Goal: Task Accomplishment & Management: Manage account settings

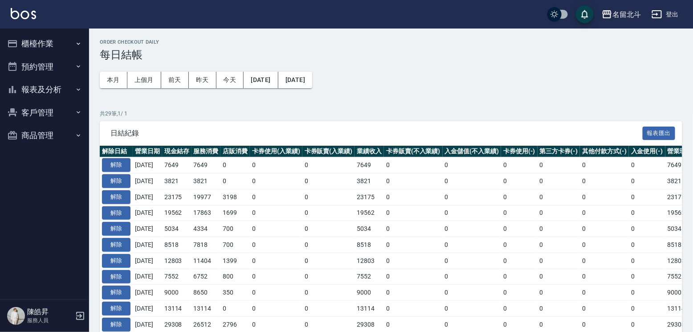
click at [67, 45] on button "櫃檯作業" at bounding box center [45, 43] width 82 height 23
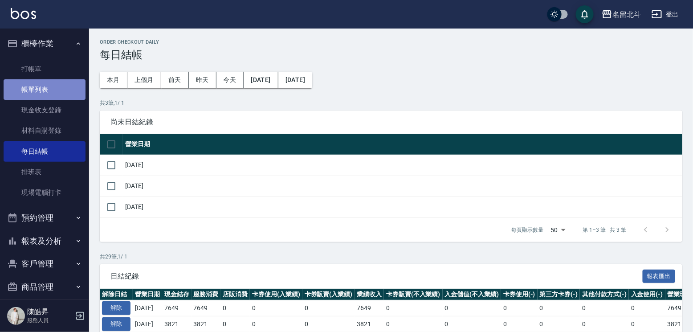
click at [48, 91] on link "帳單列表" at bounding box center [45, 89] width 82 height 20
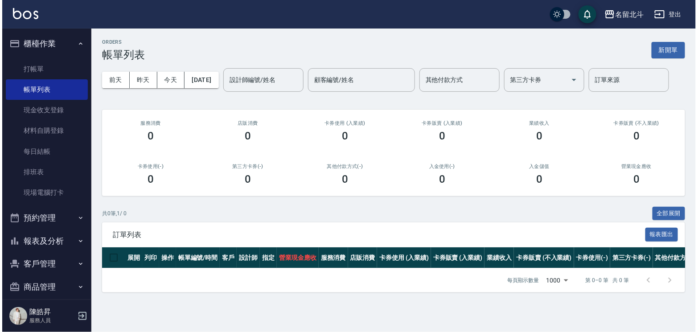
scroll to position [25, 0]
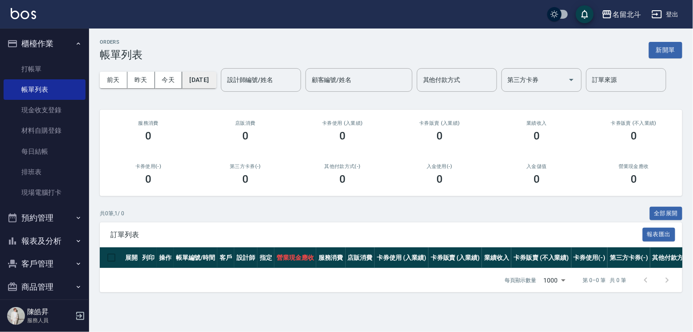
click at [210, 72] on button "[DATE]" at bounding box center [199, 80] width 34 height 16
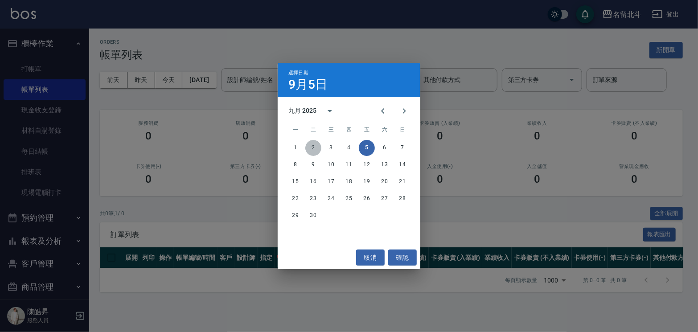
click at [311, 147] on button "2" at bounding box center [313, 148] width 16 height 16
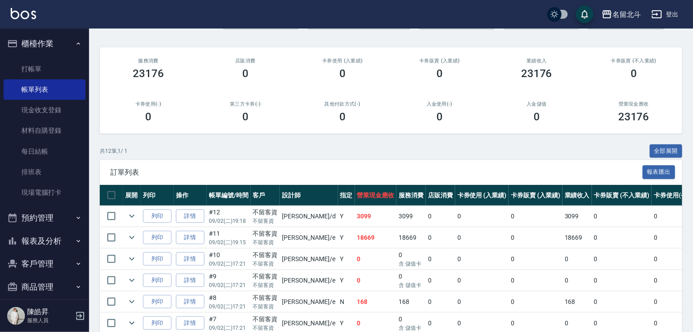
scroll to position [178, 0]
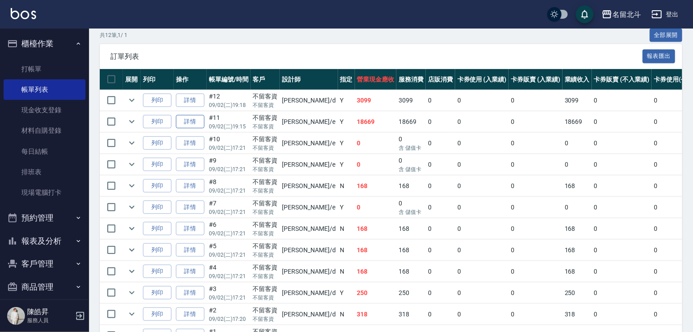
click at [196, 129] on link "詳情" at bounding box center [190, 122] width 29 height 14
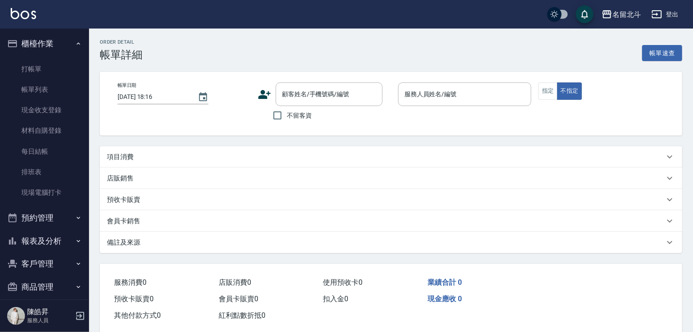
type input "[DATE] 19:15"
checkbox input "true"
type input "[PERSON_NAME]-e"
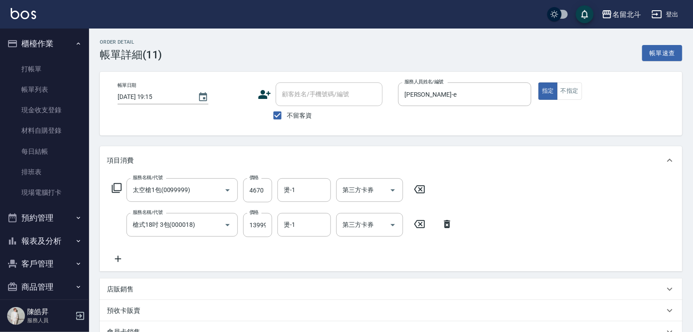
type input "太空槍1包(0099999)"
click at [116, 264] on icon at bounding box center [118, 258] width 22 height 11
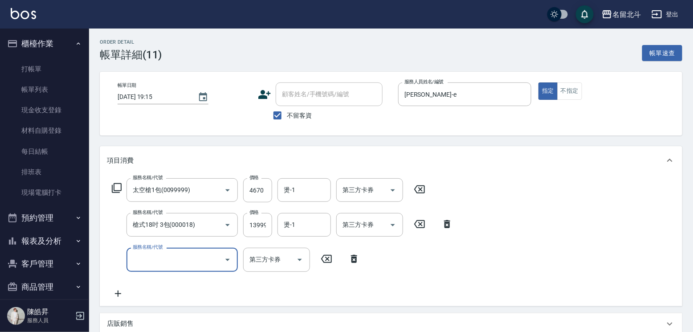
click at [343, 264] on icon at bounding box center [354, 258] width 22 height 11
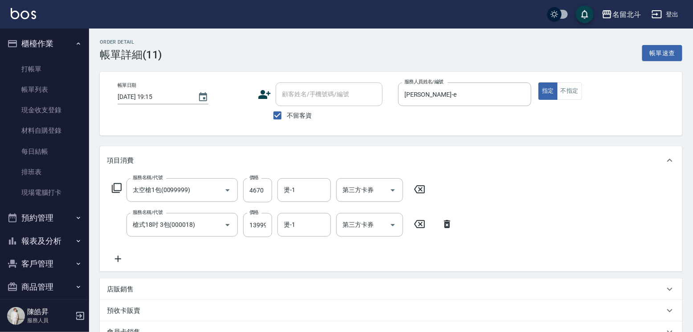
click at [118, 193] on icon at bounding box center [116, 188] width 11 height 11
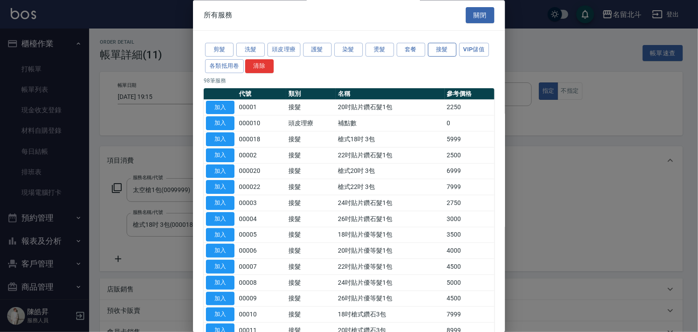
click at [456, 53] on button "接髮" at bounding box center [442, 50] width 29 height 14
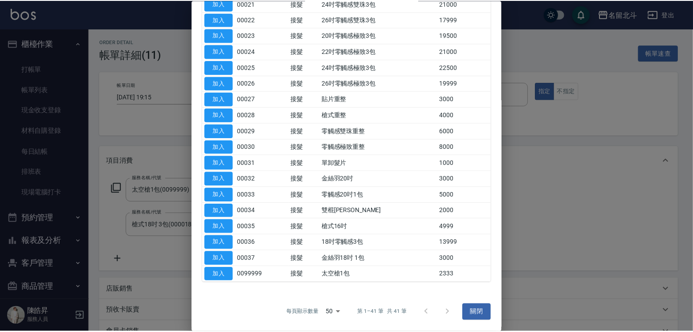
scroll to position [668, 0]
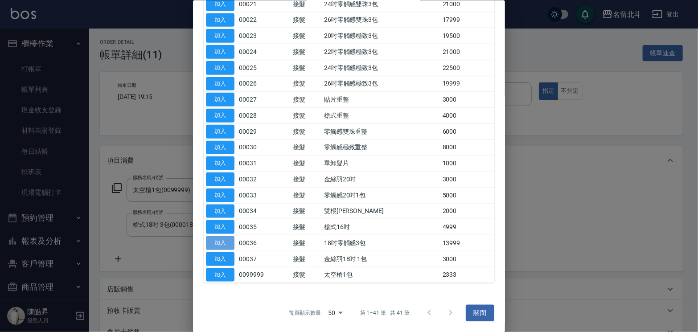
click at [217, 243] on button "加入" at bounding box center [220, 243] width 29 height 14
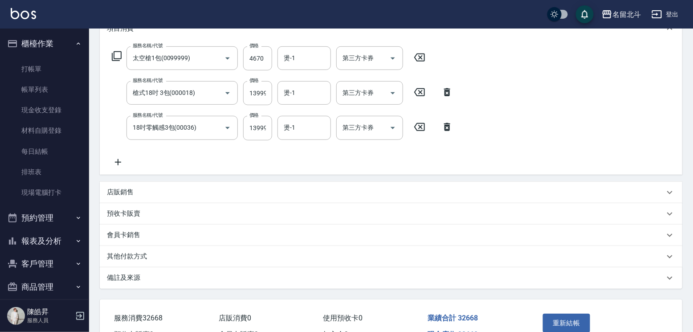
scroll to position [76, 0]
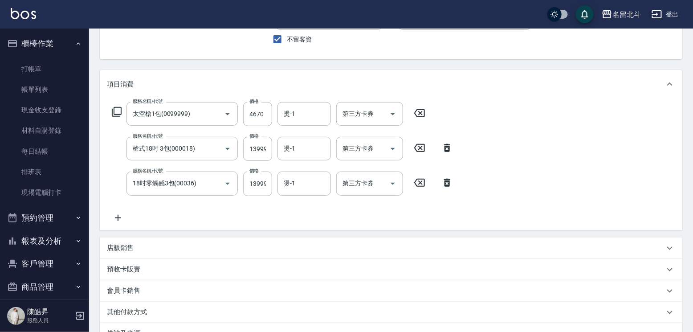
click at [445, 153] on icon at bounding box center [447, 148] width 22 height 11
type input "18吋零觸感3包(00036)"
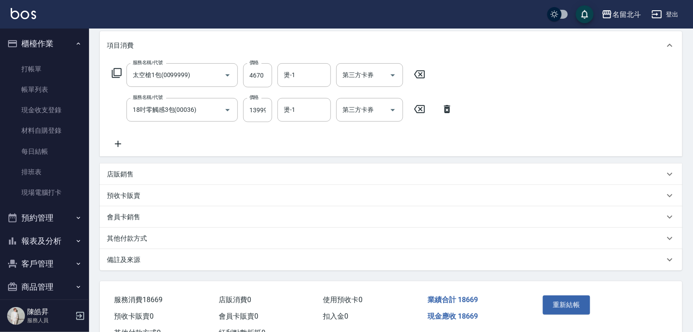
scroll to position [175, 0]
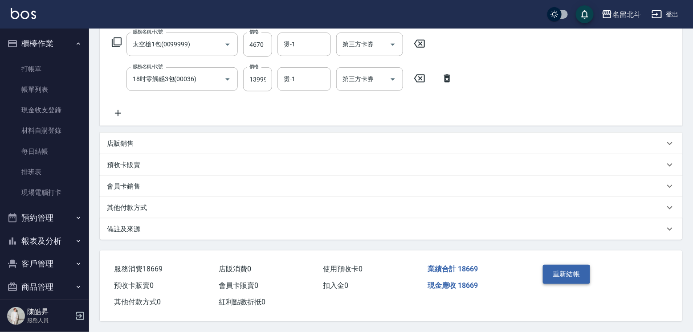
click at [588, 265] on button "重新結帳" at bounding box center [566, 274] width 47 height 19
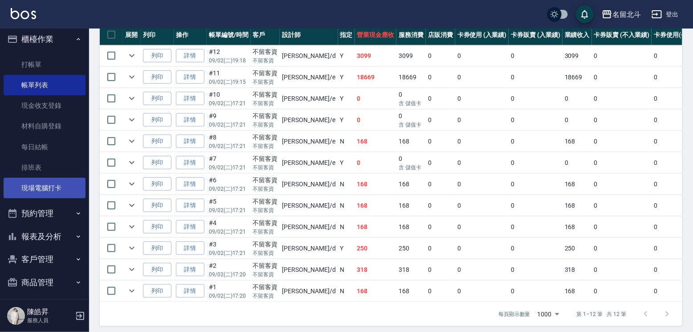
scroll to position [19, 0]
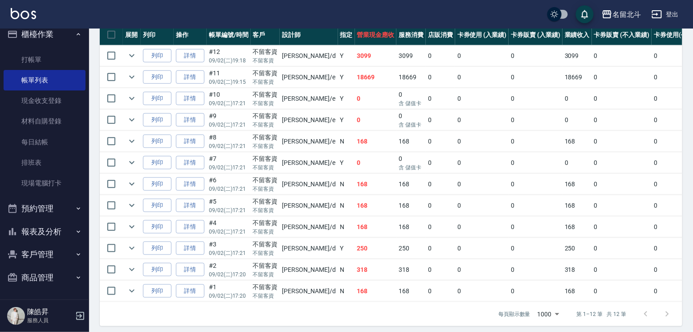
click at [57, 224] on button "報表及分析" at bounding box center [45, 231] width 82 height 23
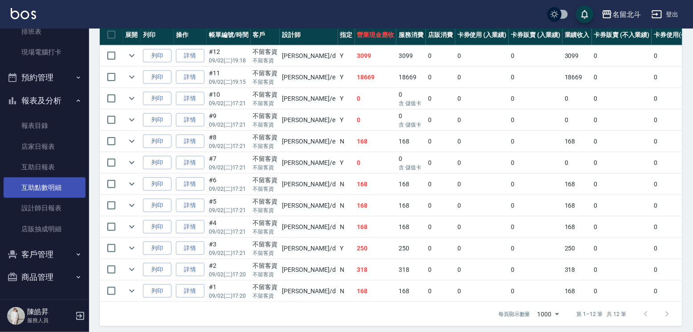
scroll to position [149, 0]
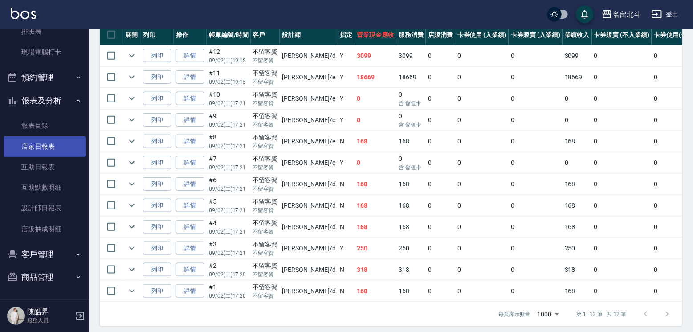
click at [46, 142] on link "店家日報表" at bounding box center [45, 146] width 82 height 20
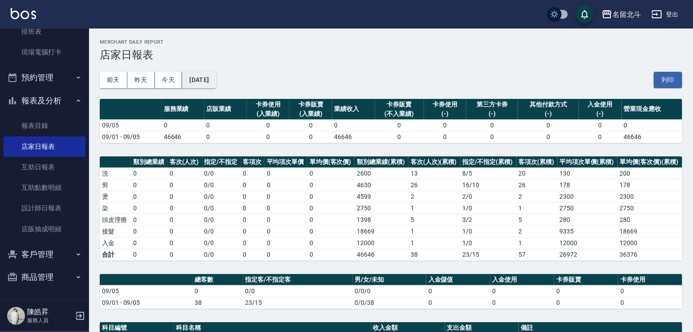
click at [196, 75] on button "[DATE]" at bounding box center [199, 80] width 34 height 16
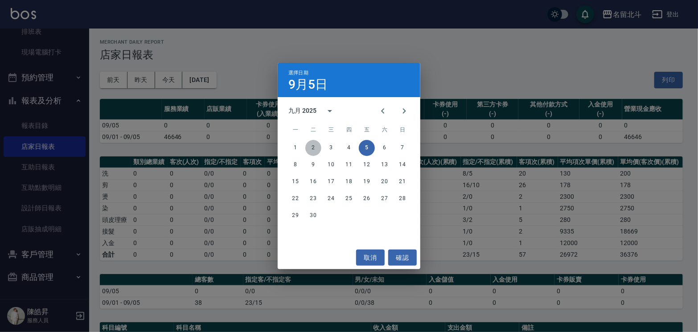
click at [315, 143] on button "2" at bounding box center [313, 148] width 16 height 16
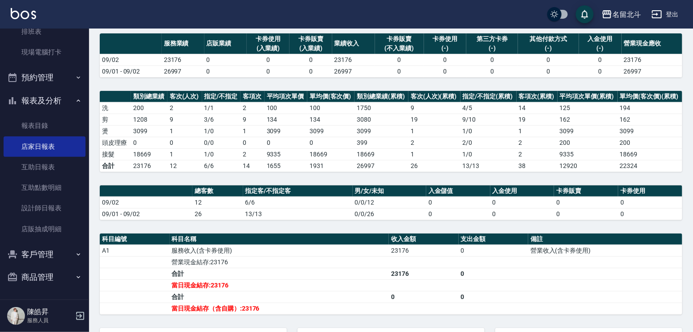
scroll to position [162, 0]
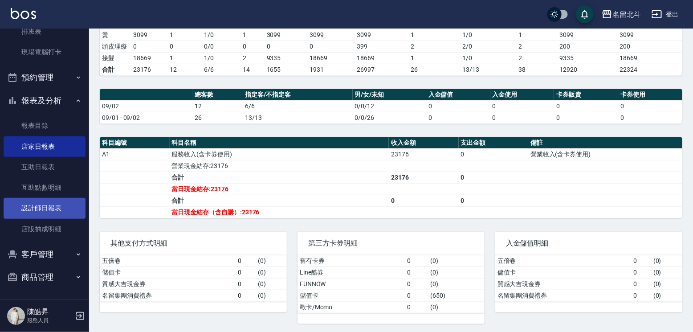
click at [52, 208] on link "設計師日報表" at bounding box center [45, 208] width 82 height 20
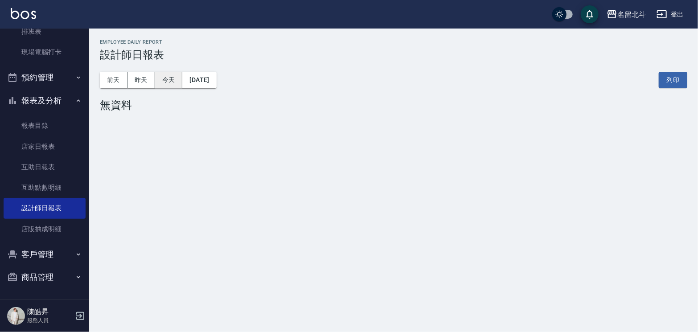
click at [156, 81] on button "今天" at bounding box center [169, 80] width 28 height 16
click at [155, 81] on button "今天" at bounding box center [169, 80] width 28 height 16
click at [148, 81] on button "昨天" at bounding box center [141, 80] width 28 height 16
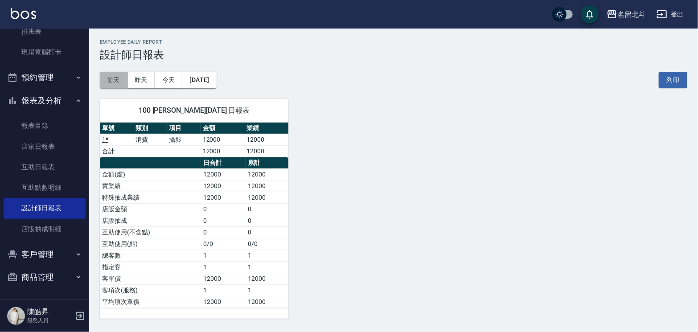
click at [114, 82] on button "前天" at bounding box center [114, 80] width 28 height 16
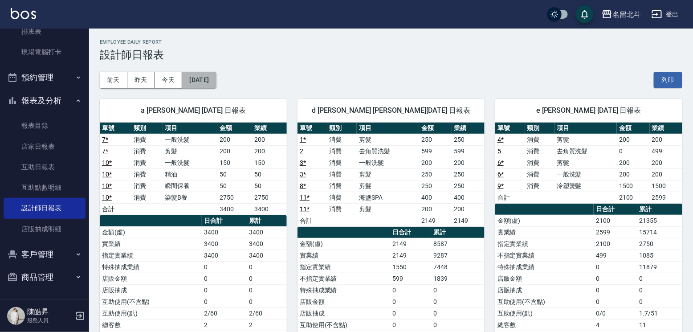
click at [212, 77] on button "[DATE]" at bounding box center [199, 80] width 34 height 16
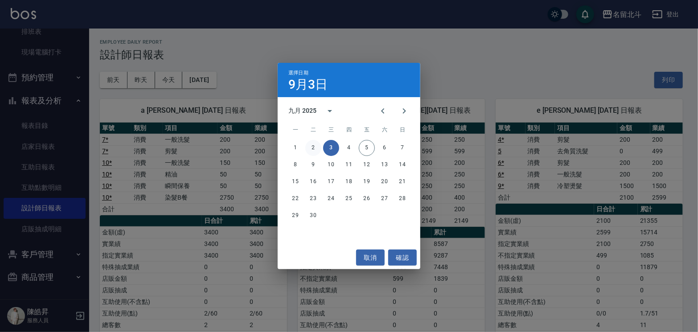
click at [314, 146] on button "2" at bounding box center [313, 148] width 16 height 16
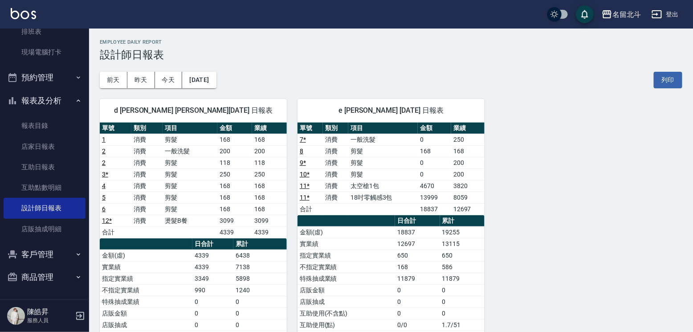
scroll to position [15, 0]
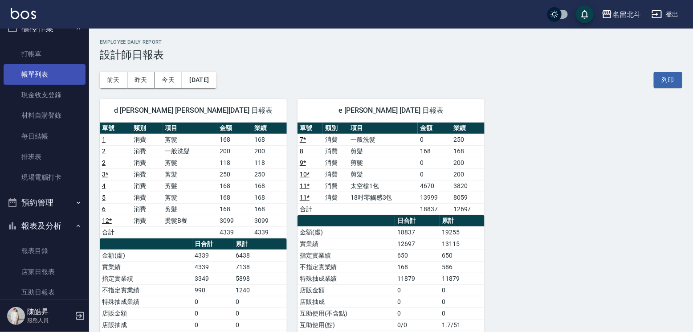
click at [47, 70] on link "帳單列表" at bounding box center [45, 74] width 82 height 20
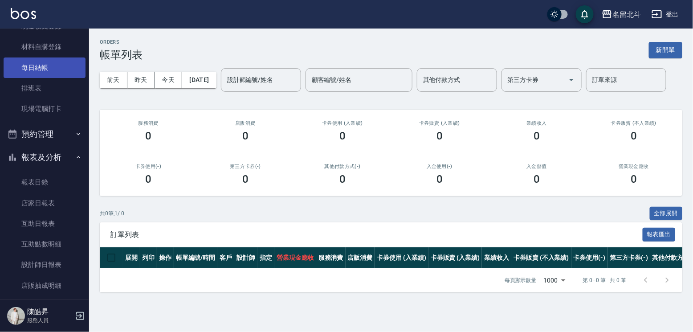
scroll to position [2, 0]
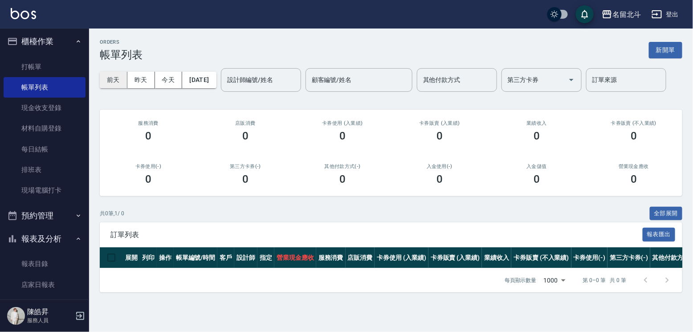
click at [117, 72] on button "前天" at bounding box center [114, 80] width 28 height 16
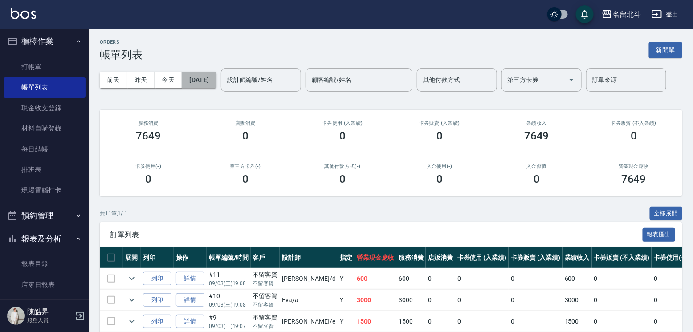
click at [209, 75] on button "[DATE]" at bounding box center [199, 80] width 34 height 16
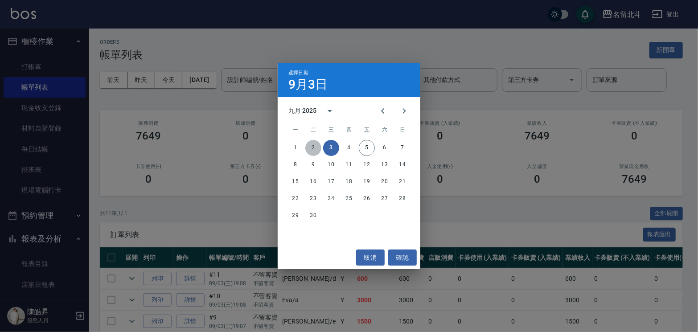
click at [314, 141] on button "2" at bounding box center [313, 148] width 16 height 16
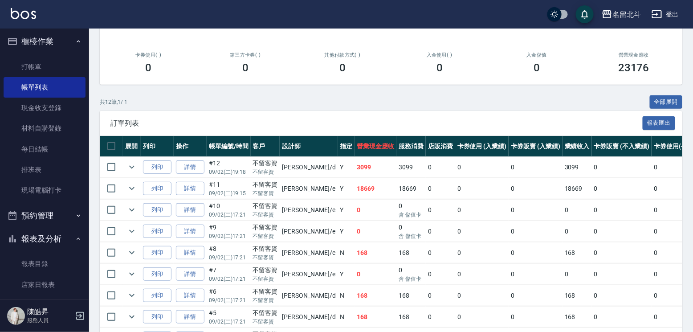
scroll to position [223, 0]
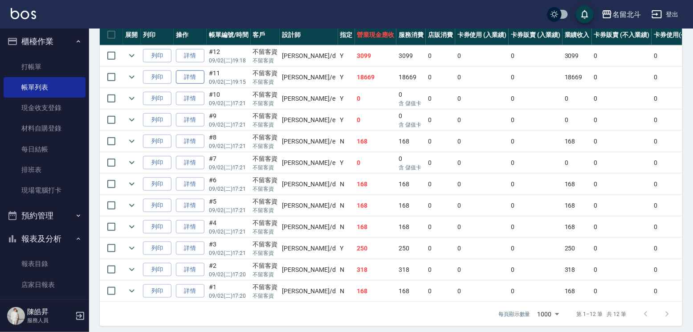
click at [204, 84] on link "詳情" at bounding box center [190, 77] width 29 height 14
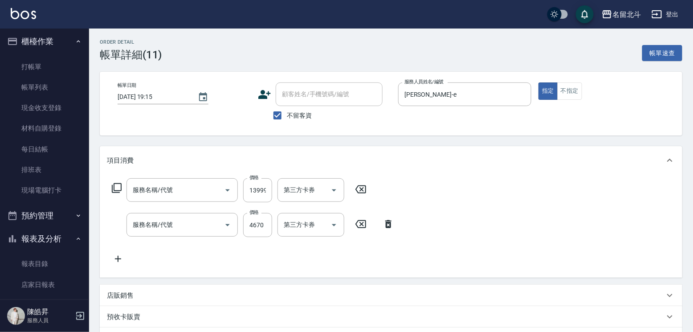
type input "[DATE] 19:15"
checkbox input "true"
type input "[PERSON_NAME]-e"
type input "18吋零觸感3包(00036)"
type input "太空槍1包(0099999)"
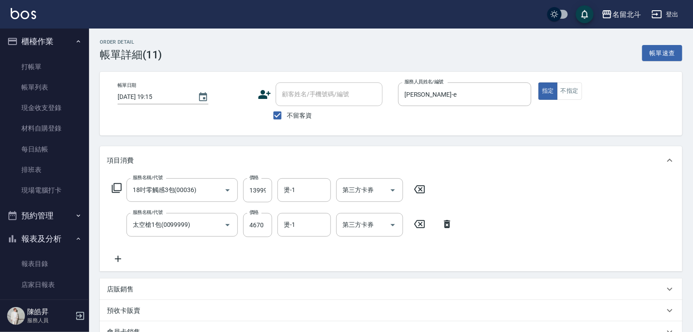
click at [447, 228] on icon at bounding box center [447, 224] width 6 height 8
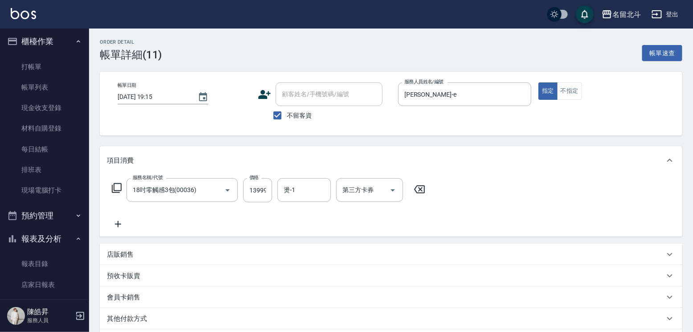
click at [118, 229] on icon at bounding box center [118, 224] width 22 height 11
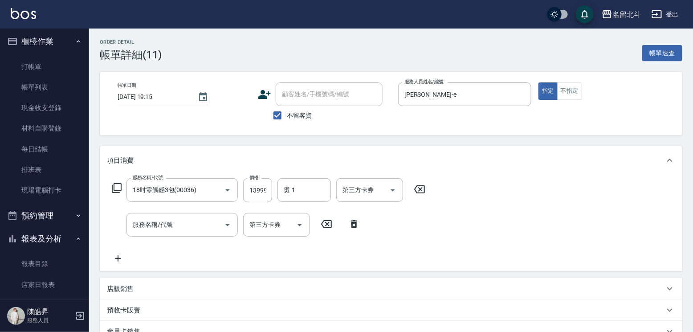
click at [357, 228] on icon at bounding box center [354, 224] width 6 height 8
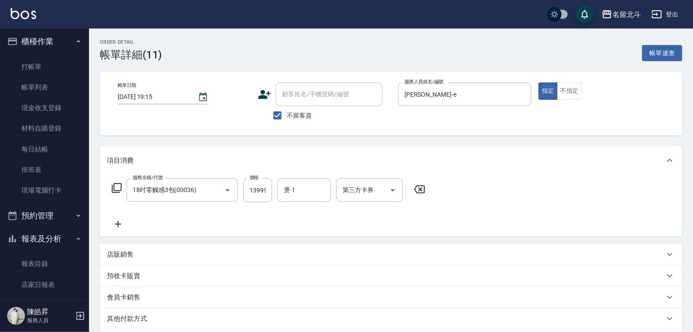
click at [122, 193] on icon at bounding box center [116, 188] width 11 height 11
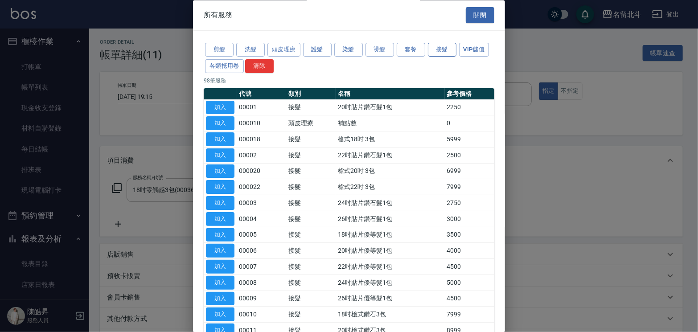
click at [452, 47] on button "接髮" at bounding box center [442, 50] width 29 height 14
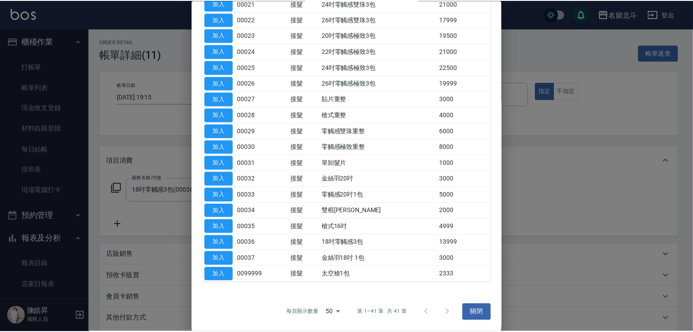
scroll to position [688, 0]
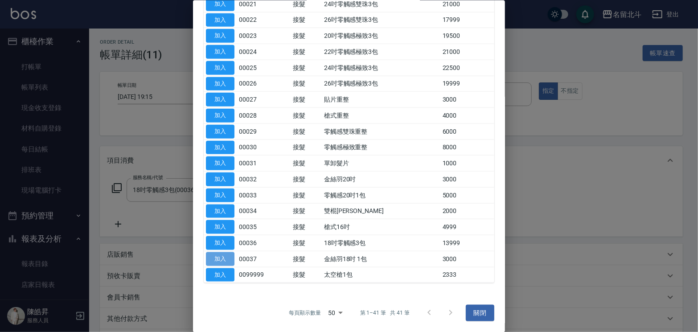
click at [213, 252] on button "加入" at bounding box center [220, 259] width 29 height 14
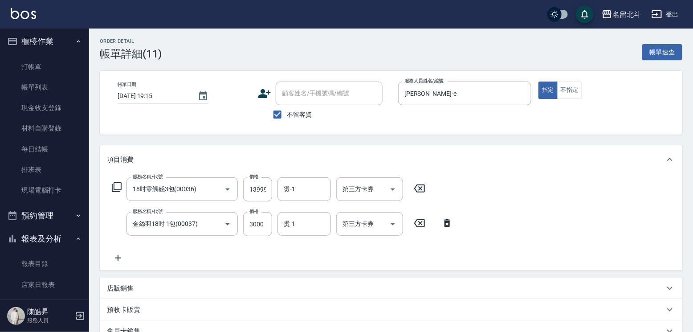
scroll to position [0, 0]
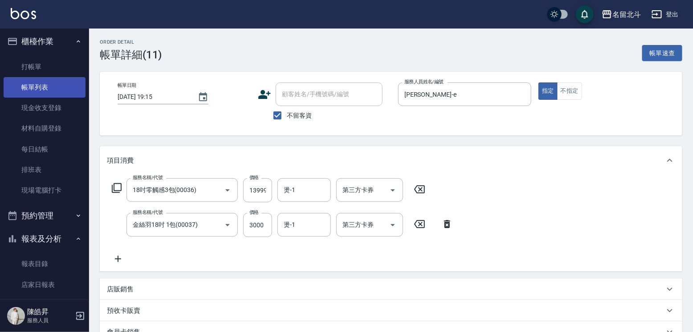
click at [41, 87] on link "帳單列表" at bounding box center [45, 87] width 82 height 20
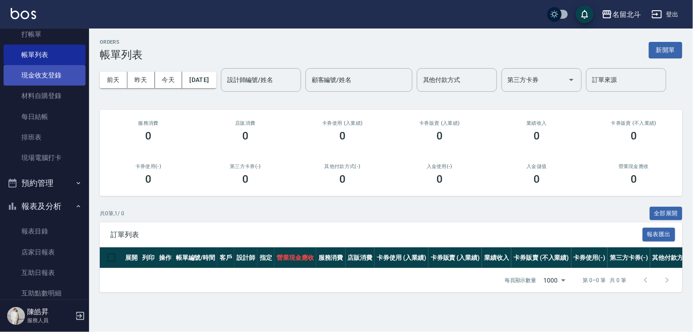
scroll to position [150, 0]
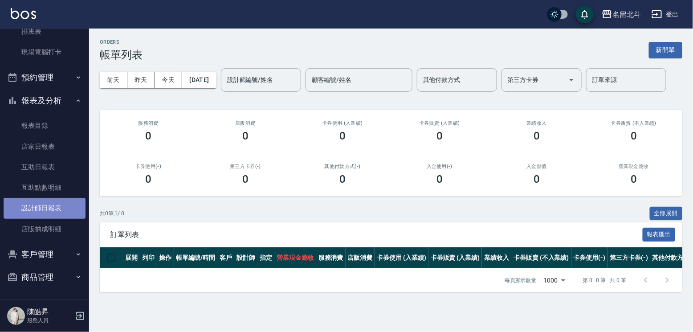
click at [55, 207] on link "設計師日報表" at bounding box center [45, 208] width 82 height 20
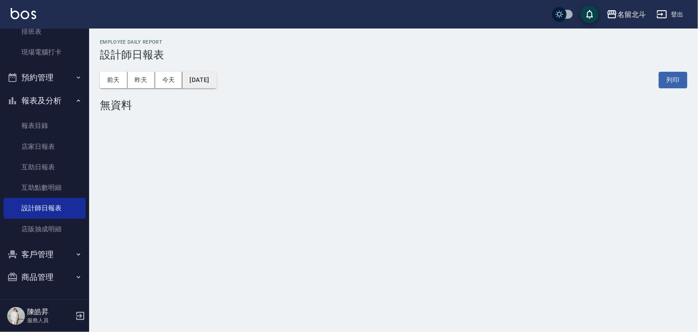
click at [214, 72] on button "[DATE]" at bounding box center [199, 80] width 34 height 16
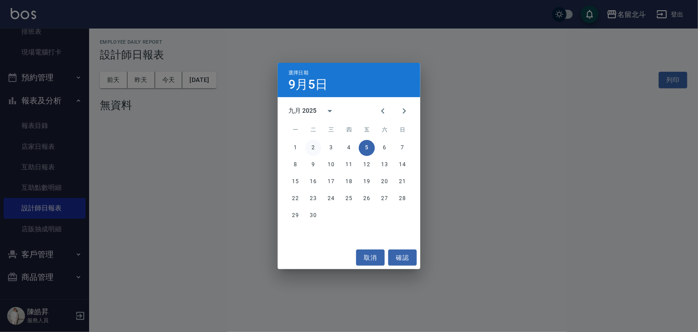
click at [310, 147] on button "2" at bounding box center [313, 148] width 16 height 16
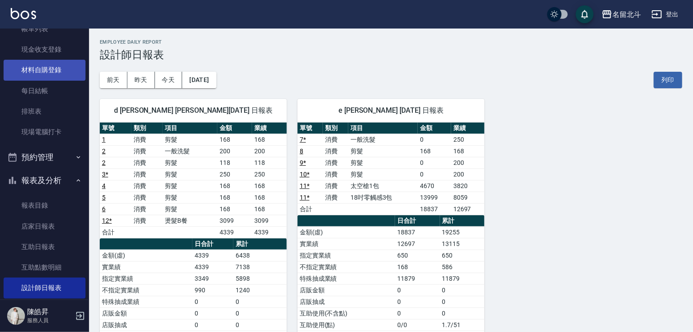
scroll to position [16, 0]
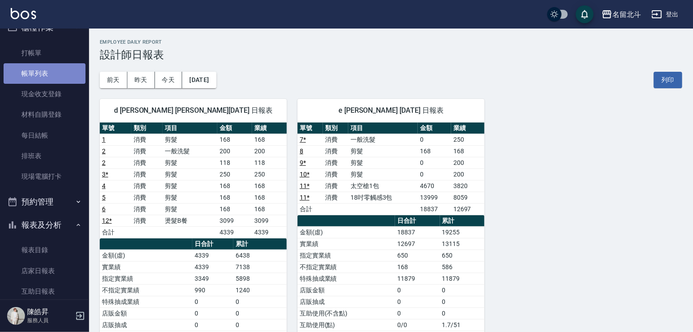
click at [53, 77] on link "帳單列表" at bounding box center [45, 73] width 82 height 20
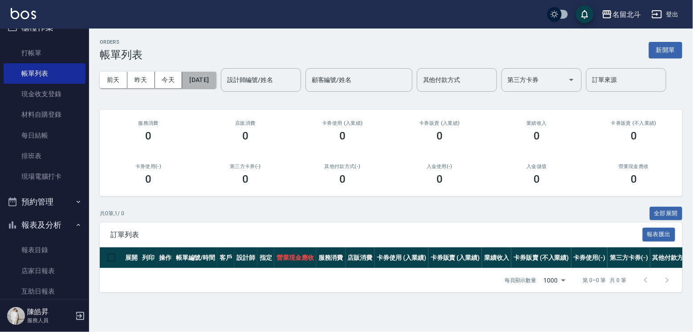
click at [201, 81] on button "[DATE]" at bounding box center [199, 80] width 34 height 16
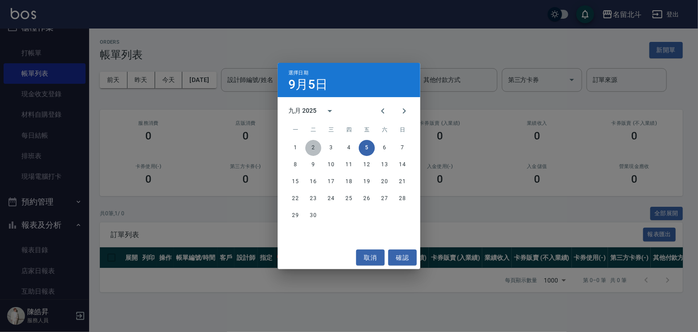
click at [310, 145] on button "2" at bounding box center [313, 148] width 16 height 16
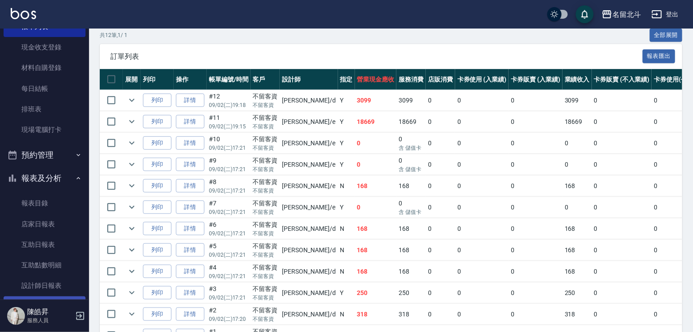
scroll to position [150, 0]
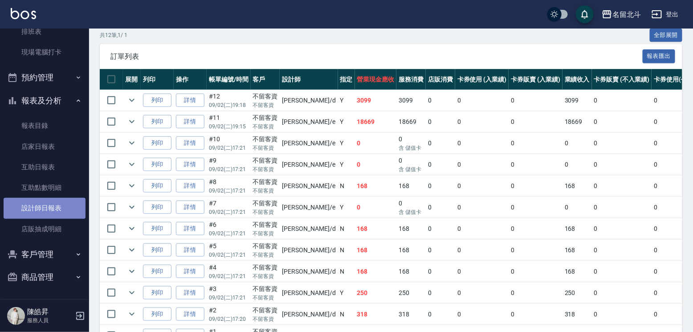
click at [49, 206] on link "設計師日報表" at bounding box center [45, 208] width 82 height 20
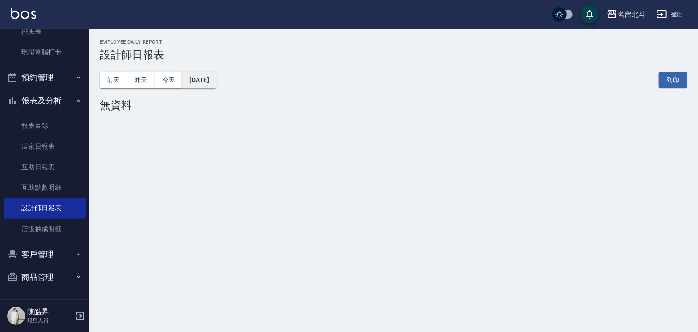
click at [203, 81] on button "[DATE]" at bounding box center [199, 80] width 34 height 16
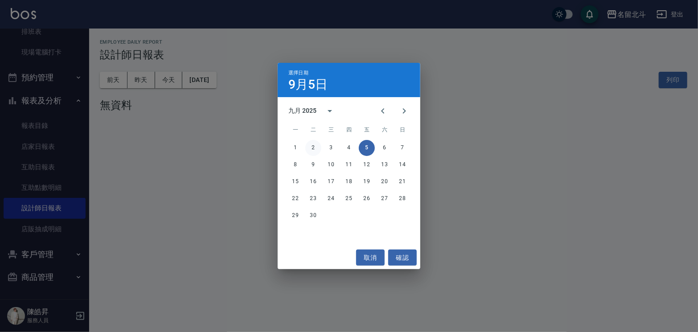
click at [314, 150] on button "2" at bounding box center [313, 148] width 16 height 16
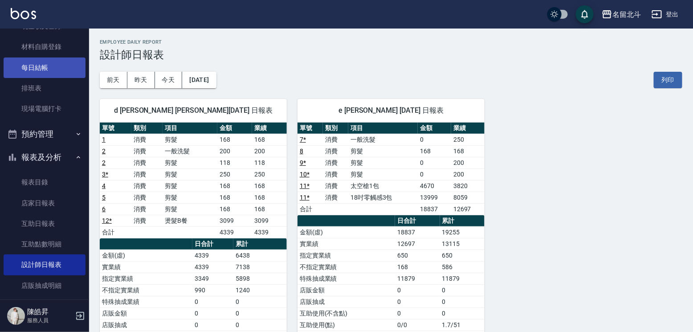
scroll to position [16, 0]
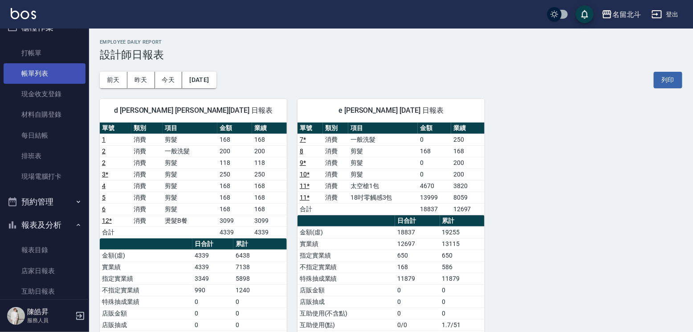
click at [45, 76] on link "帳單列表" at bounding box center [45, 73] width 82 height 20
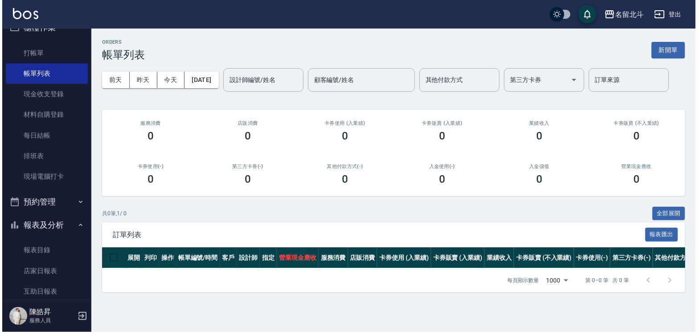
scroll to position [25, 0]
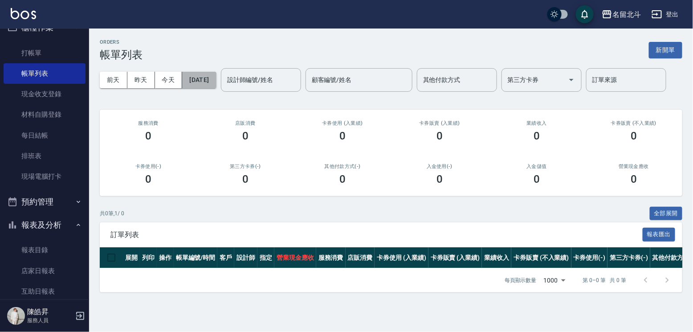
click at [201, 72] on button "[DATE]" at bounding box center [199, 80] width 34 height 16
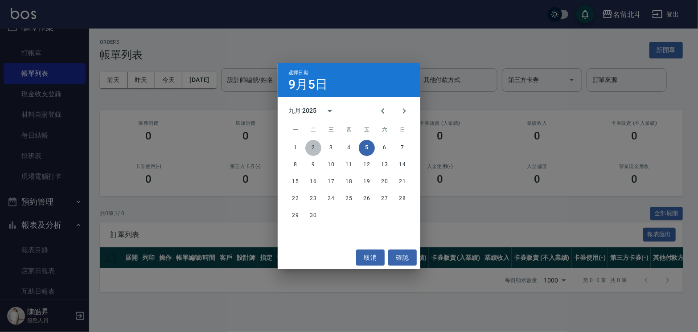
click at [313, 149] on button "2" at bounding box center [313, 148] width 16 height 16
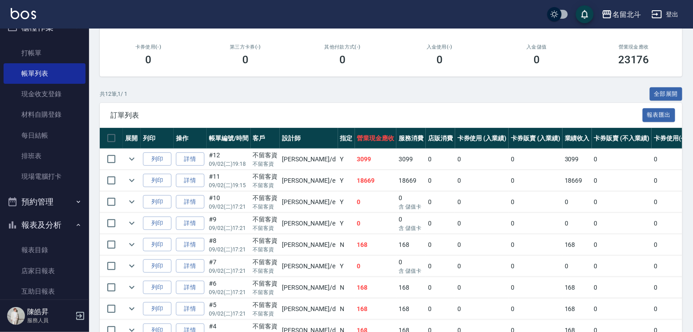
scroll to position [223, 0]
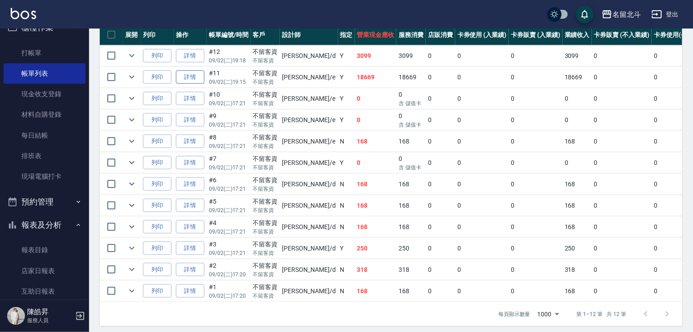
click at [204, 84] on link "詳情" at bounding box center [190, 77] width 29 height 14
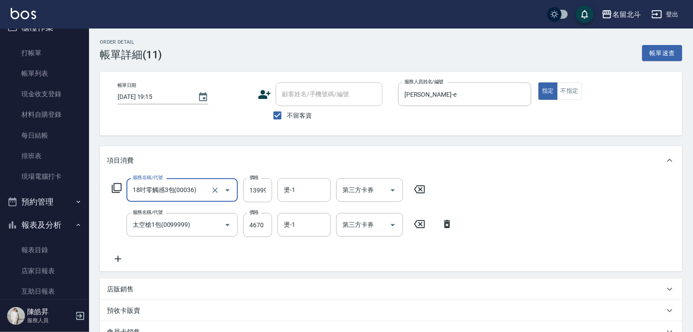
click at [122, 193] on icon at bounding box center [116, 188] width 11 height 11
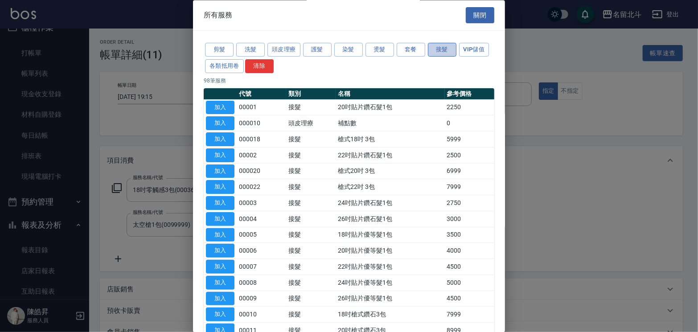
click at [456, 49] on button "接髮" at bounding box center [442, 50] width 29 height 14
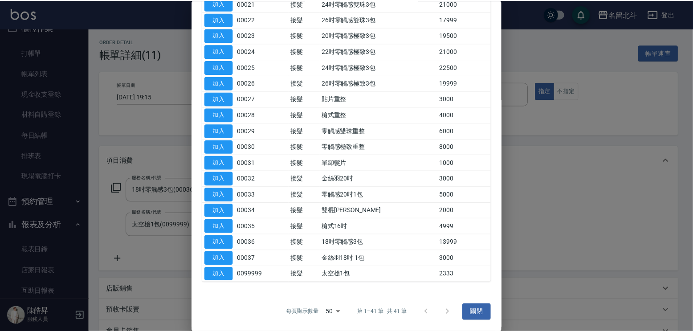
scroll to position [688, 0]
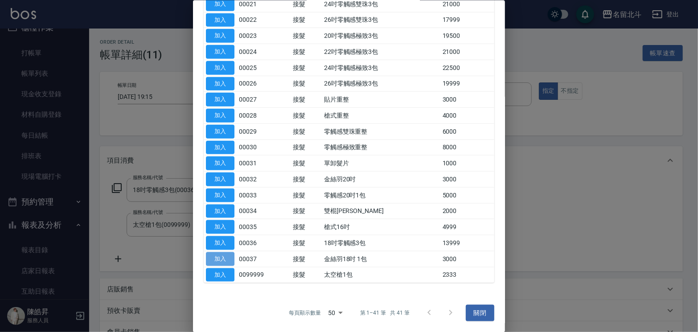
click at [222, 252] on button "加入" at bounding box center [220, 259] width 29 height 14
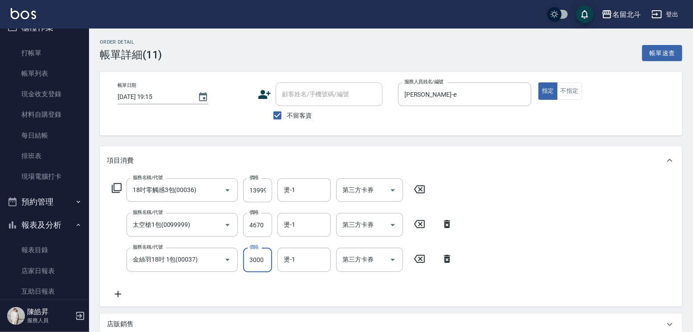
click at [259, 263] on input "3000" at bounding box center [257, 260] width 29 height 24
type input "4670"
click at [450, 228] on icon at bounding box center [447, 224] width 6 height 8
type input "金絲羽18吋 1包(00037)"
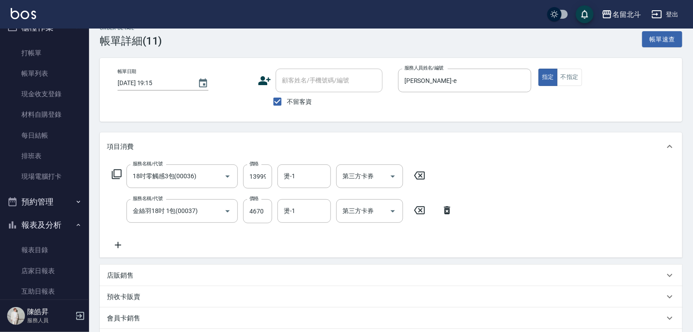
scroll to position [134, 0]
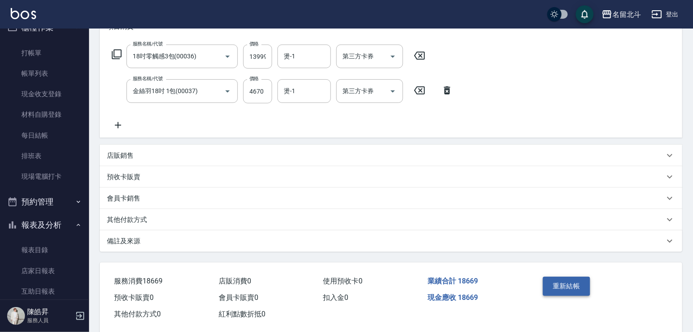
click at [584, 295] on button "重新結帳" at bounding box center [566, 286] width 47 height 19
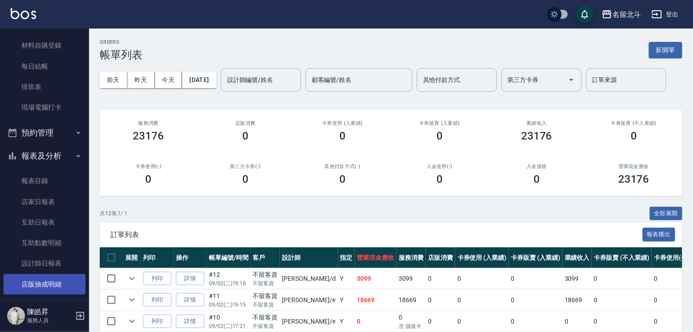
scroll to position [150, 0]
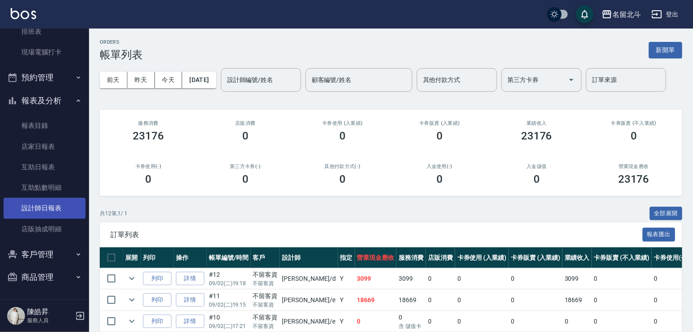
click at [51, 198] on link "設計師日報表" at bounding box center [45, 208] width 82 height 20
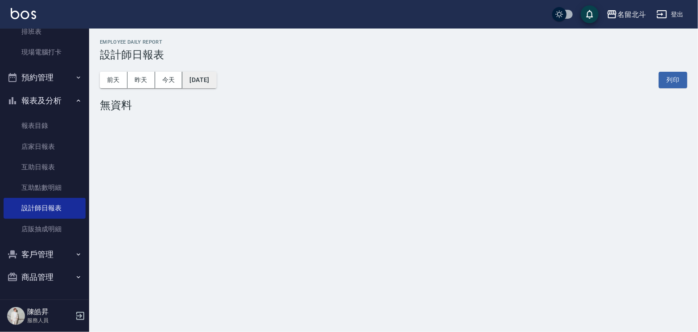
click at [216, 77] on button "[DATE]" at bounding box center [199, 80] width 34 height 16
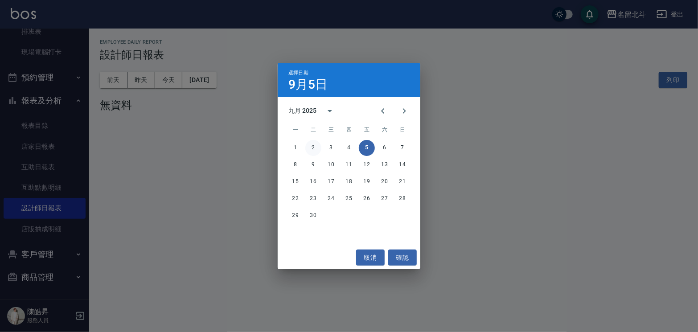
click at [312, 147] on button "2" at bounding box center [313, 148] width 16 height 16
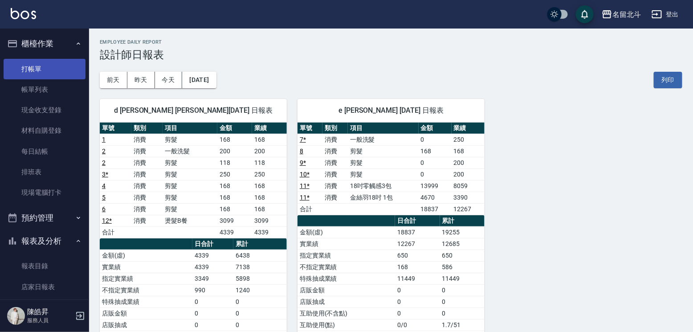
click at [43, 75] on link "打帳單" at bounding box center [45, 69] width 82 height 20
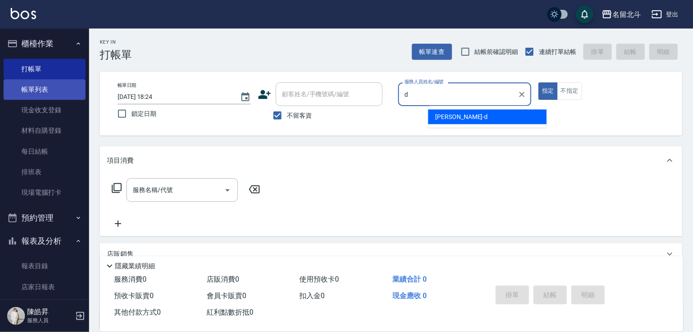
type input "[PERSON_NAME] -d"
type button "true"
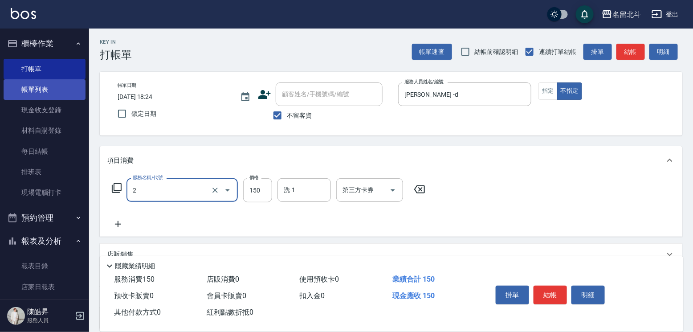
type input "一般洗髮(2)"
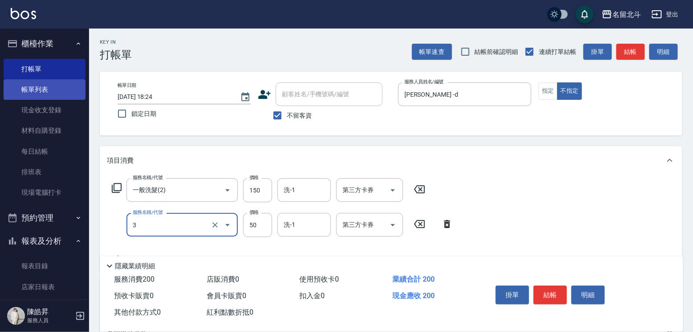
type input "精油(3)"
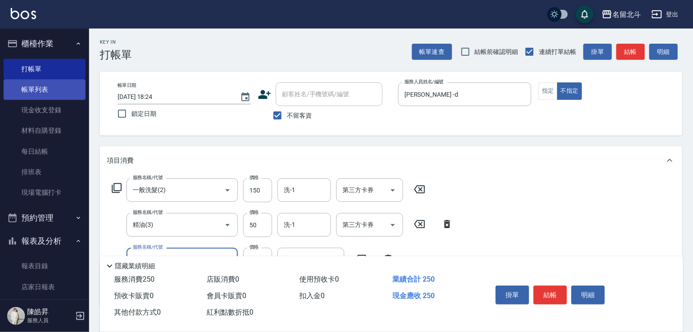
type input "瞬間保養(4)"
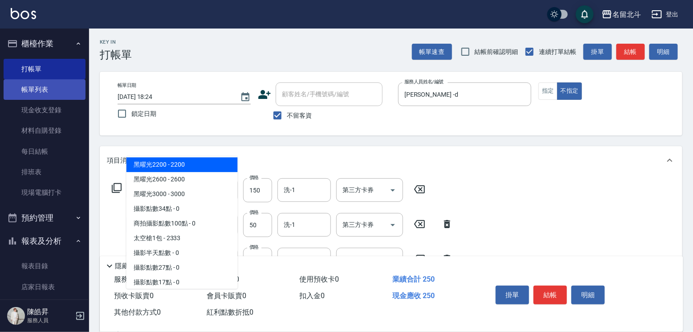
scroll to position [1296, 0]
type input "黑曜光1800(1800)"
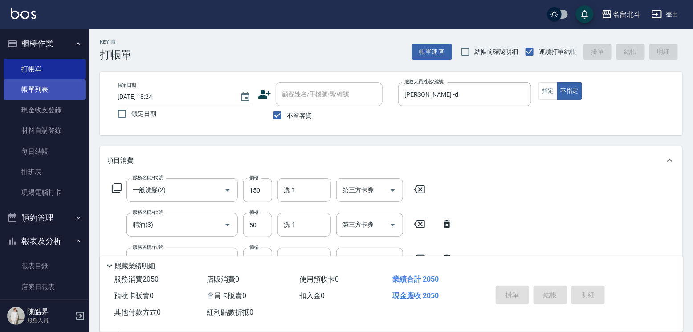
type input "[DATE] 18:26"
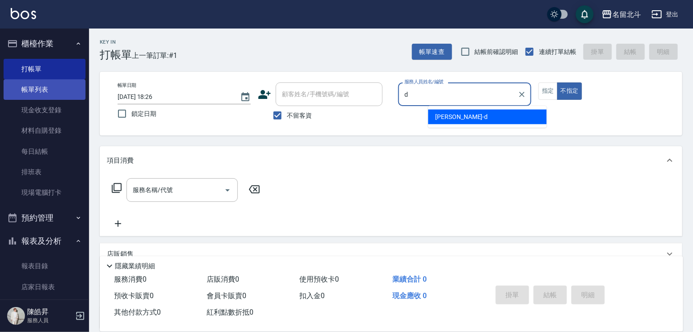
type input "[PERSON_NAME] -d"
type button "false"
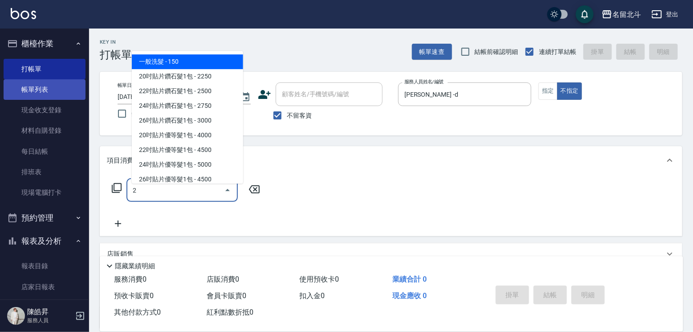
type input "一般洗髮(2)"
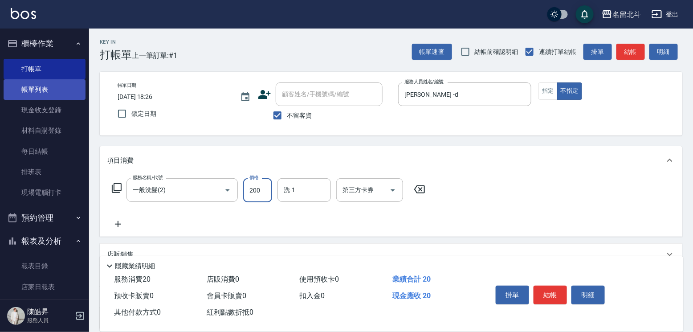
type input "200"
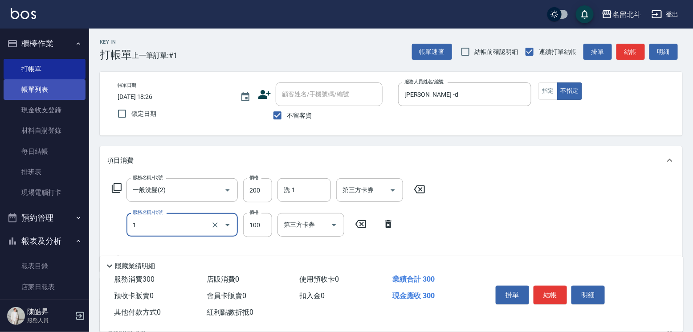
type input "剪髮(1)"
type input "118"
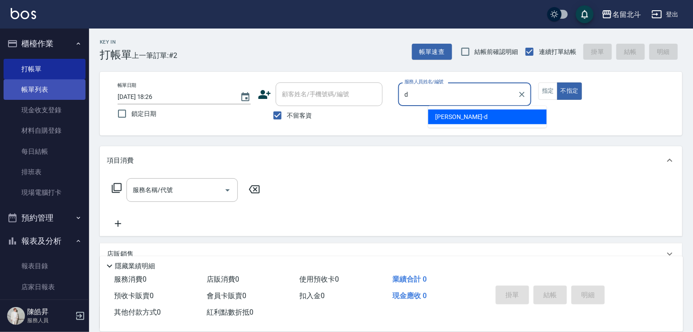
type input "[PERSON_NAME] -d"
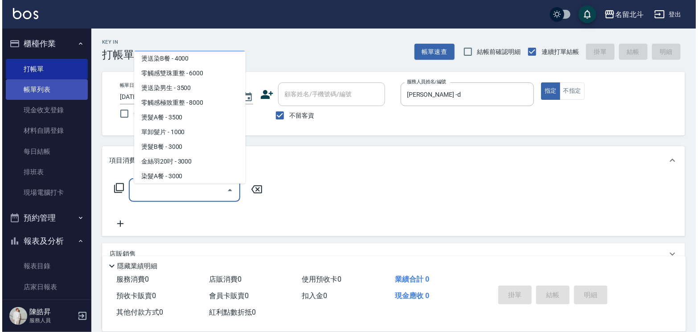
scroll to position [856, 0]
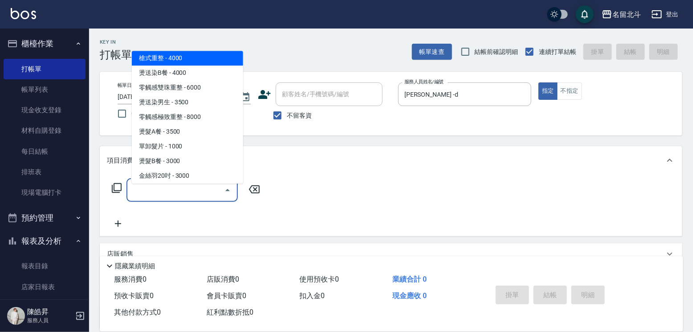
click at [120, 193] on icon at bounding box center [116, 188] width 11 height 11
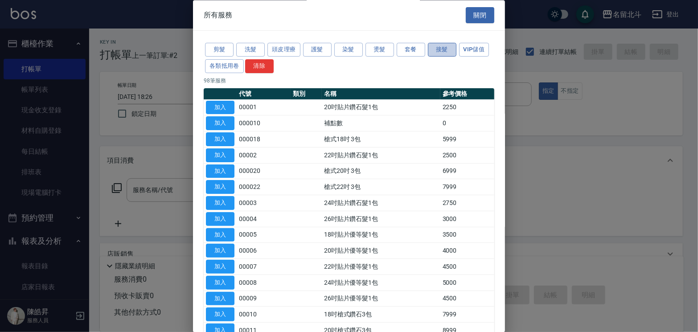
click at [442, 56] on button "接髮" at bounding box center [442, 50] width 29 height 14
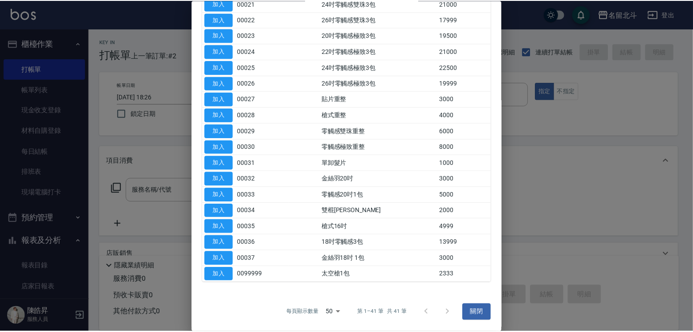
scroll to position [668, 0]
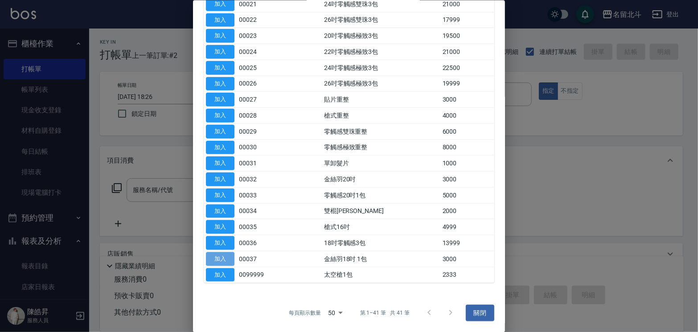
click at [219, 265] on button "加入" at bounding box center [220, 259] width 29 height 14
type input "金絲羽18吋 1包(00037)"
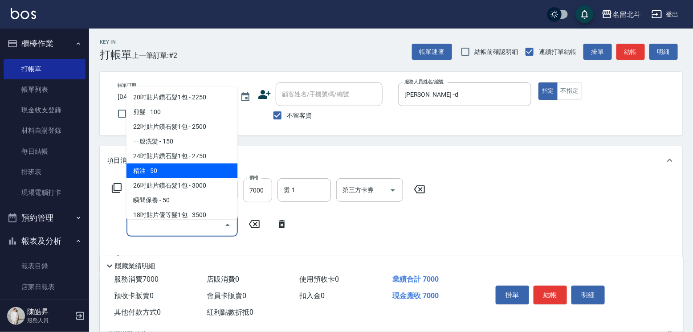
click at [270, 195] on input "7000" at bounding box center [257, 190] width 29 height 24
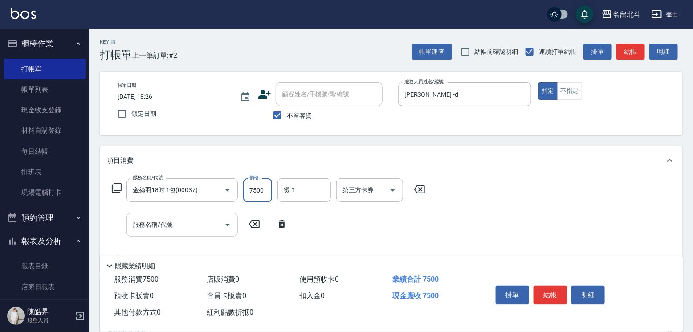
type input "7500"
click at [154, 227] on div "服務名稱/代號 服務名稱/代號" at bounding box center [182, 225] width 111 height 24
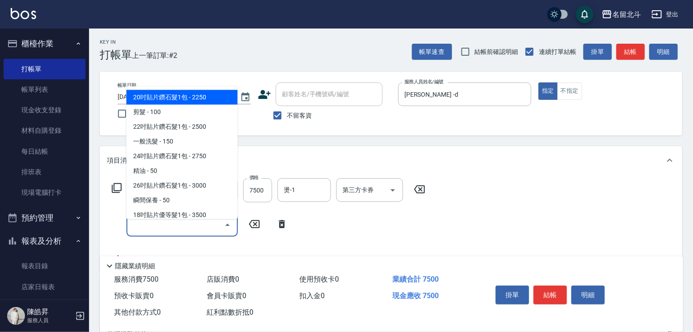
click at [170, 228] on input "服務名稱/代號" at bounding box center [176, 225] width 90 height 16
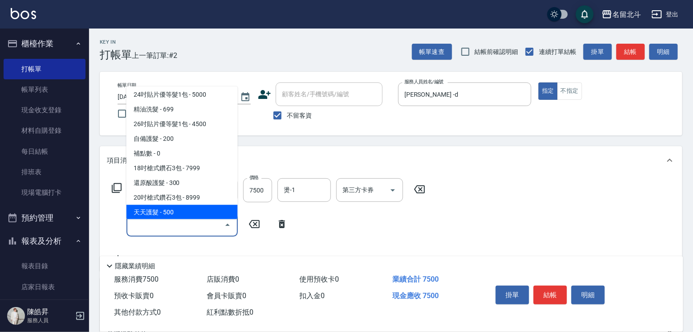
scroll to position [223, 0]
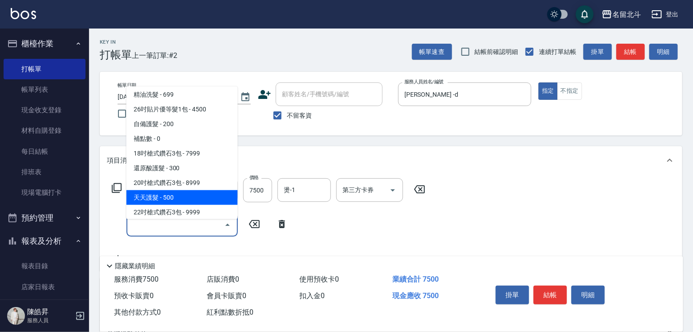
type input "天天護髮(11)"
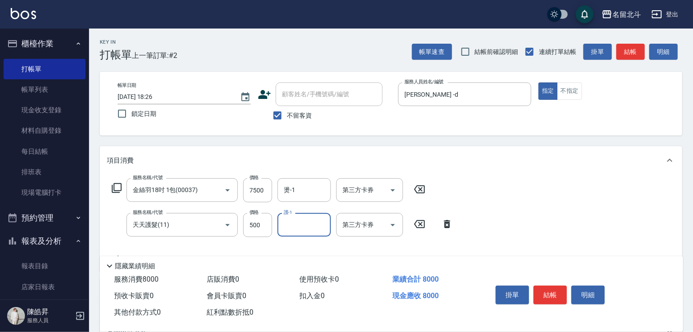
click at [561, 290] on button "結帳" at bounding box center [550, 295] width 33 height 19
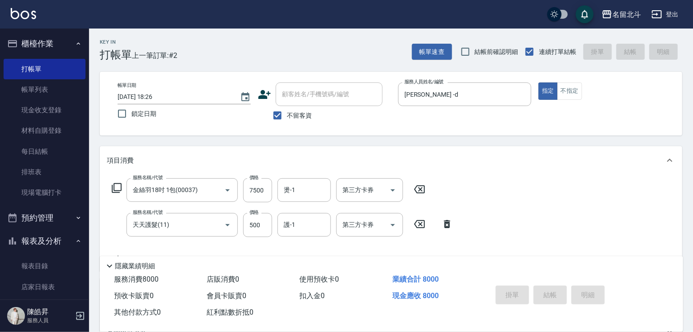
type input "[DATE] 18:27"
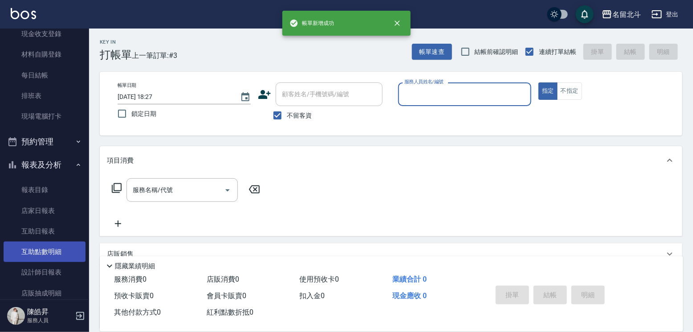
scroll to position [134, 0]
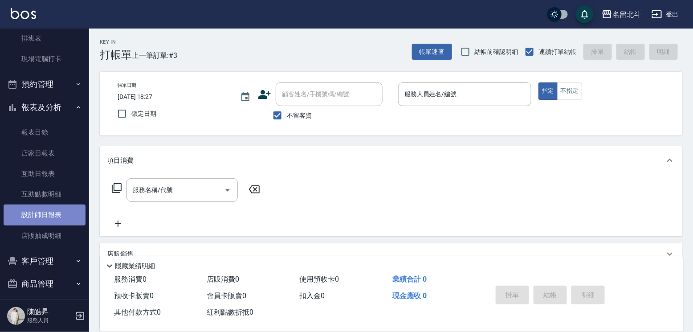
click at [53, 213] on link "設計師日報表" at bounding box center [45, 214] width 82 height 20
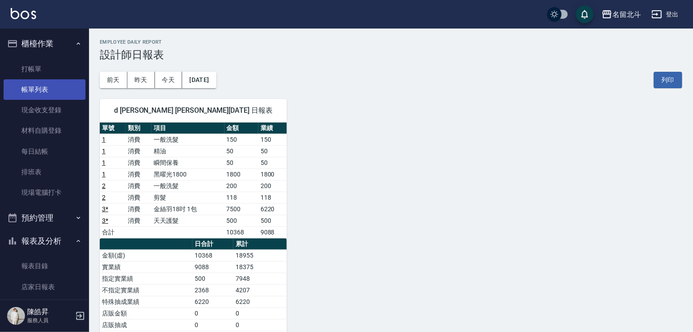
click at [46, 83] on link "帳單列表" at bounding box center [45, 89] width 82 height 20
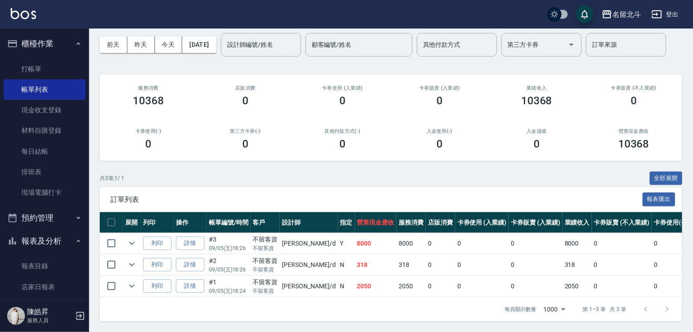
scroll to position [105, 0]
click at [197, 237] on link "詳情" at bounding box center [190, 244] width 29 height 14
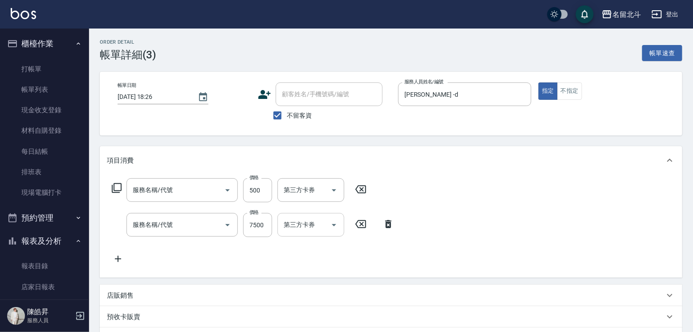
type input "[DATE] 18:26"
checkbox input "true"
type input "[PERSON_NAME] -d"
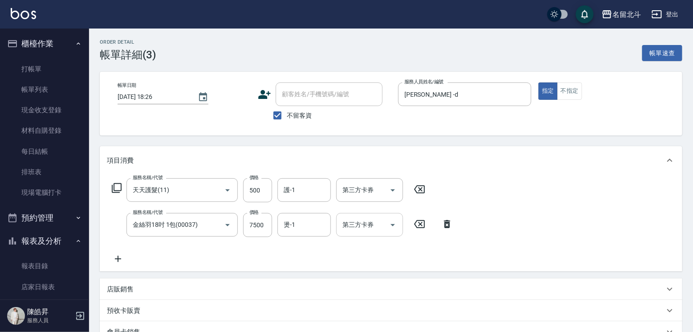
type input "天天護髮(11)"
type input "金絲羽18吋 1包(00037)"
click at [263, 229] on input "7500" at bounding box center [257, 225] width 29 height 24
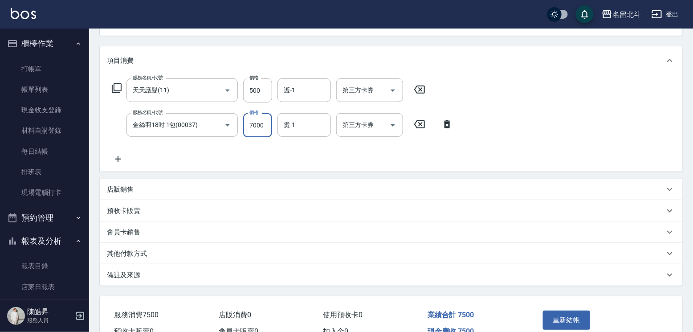
scroll to position [175, 0]
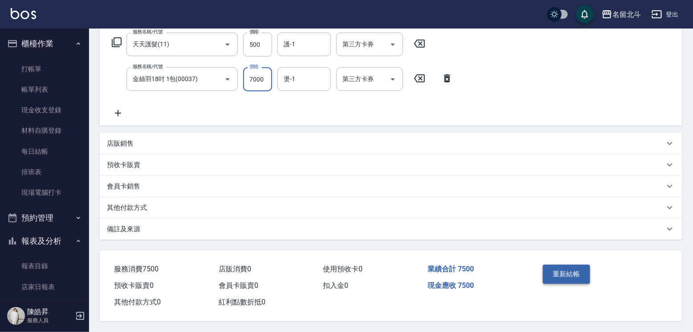
type input "7000"
click at [576, 265] on button "重新結帳" at bounding box center [566, 274] width 47 height 19
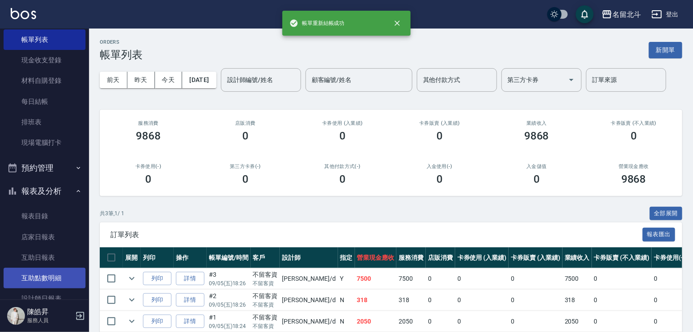
scroll to position [150, 0]
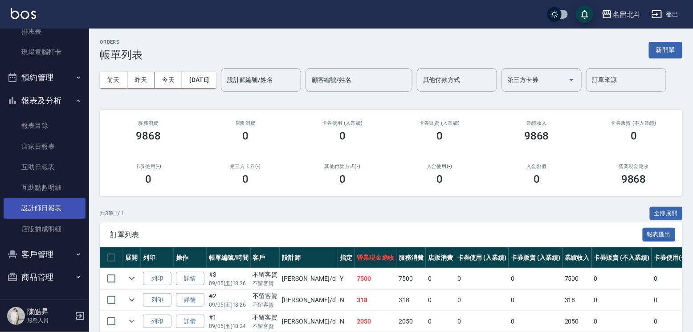
click at [46, 206] on link "設計師日報表" at bounding box center [45, 208] width 82 height 20
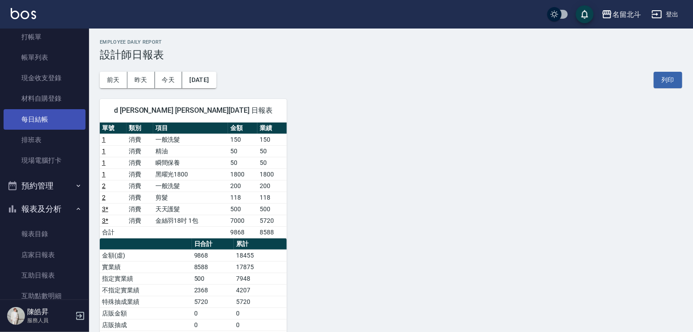
scroll to position [16, 0]
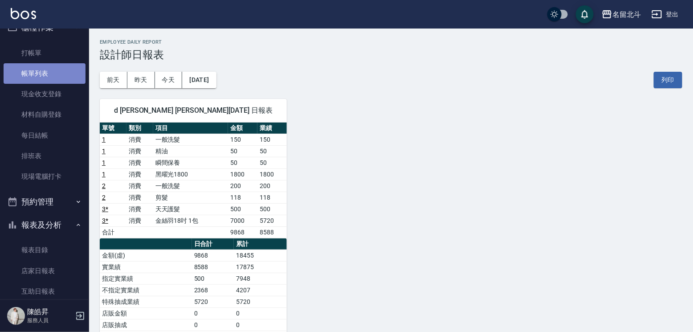
click at [53, 76] on link "帳單列表" at bounding box center [45, 73] width 82 height 20
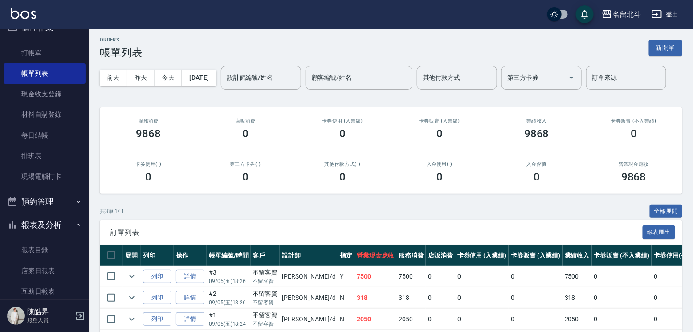
scroll to position [105, 0]
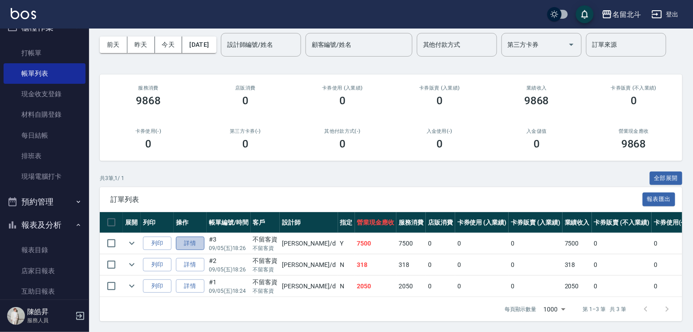
click at [196, 237] on link "詳情" at bounding box center [190, 244] width 29 height 14
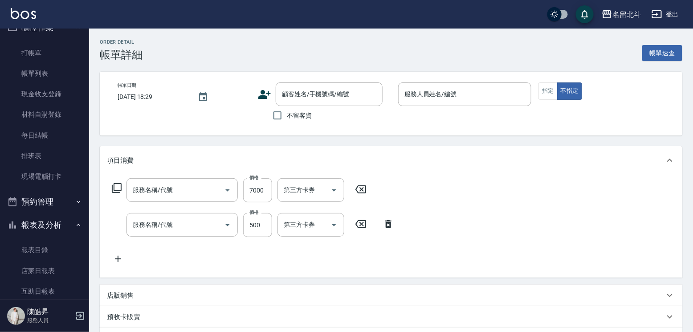
type input "[DATE] 18:26"
checkbox input "true"
type input "[PERSON_NAME] -d"
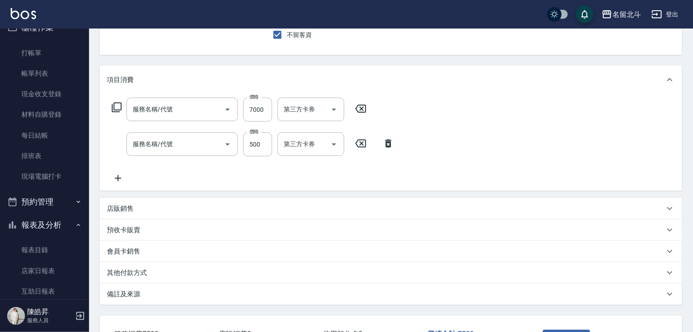
type input "金絲羽18吋 1包(00037)"
type input "天天護髮(11)"
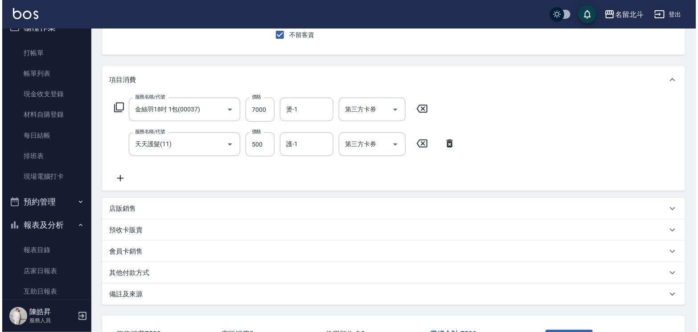
scroll to position [81, 0]
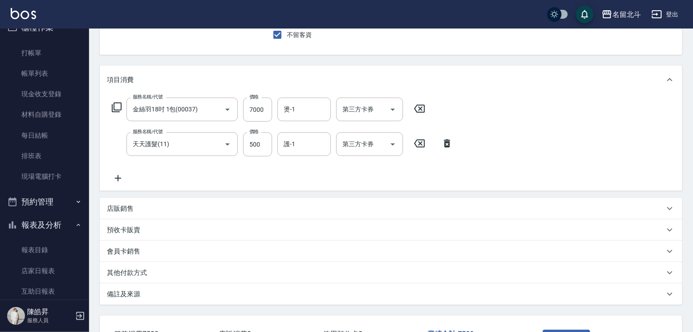
click at [122, 113] on icon at bounding box center [116, 107] width 11 height 11
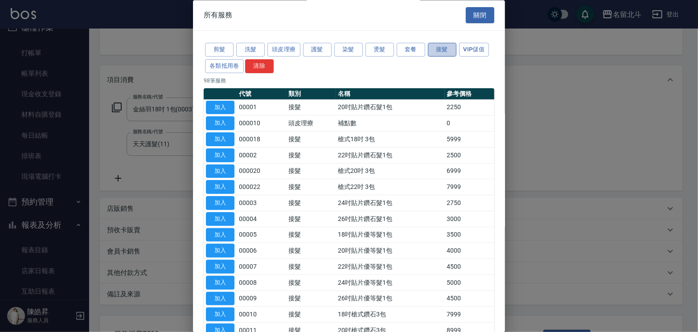
click at [448, 57] on button "接髮" at bounding box center [442, 50] width 29 height 14
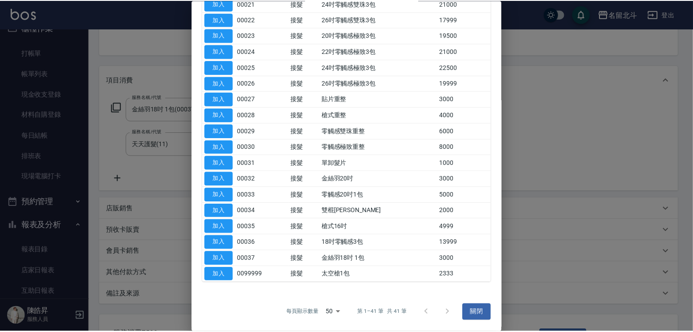
scroll to position [668, 0]
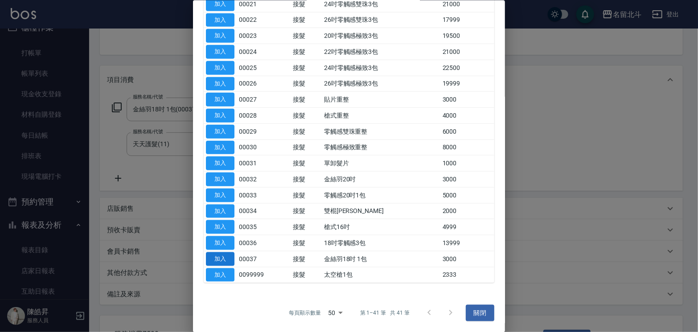
click at [223, 265] on button "加入" at bounding box center [220, 259] width 29 height 14
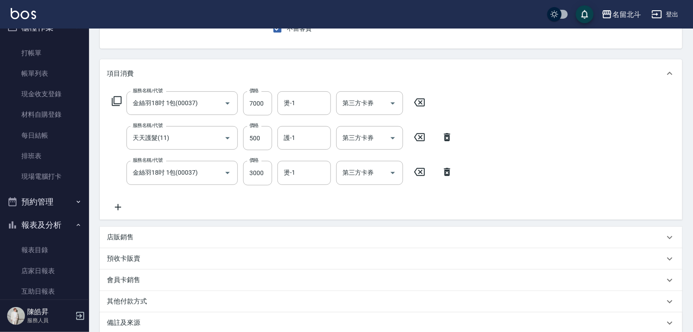
scroll to position [210, 0]
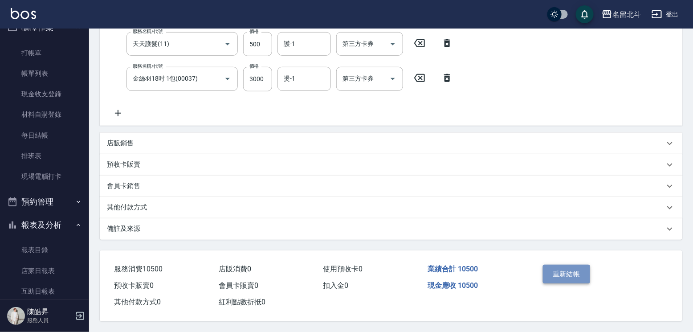
click at [575, 265] on button "重新結帳" at bounding box center [566, 274] width 47 height 19
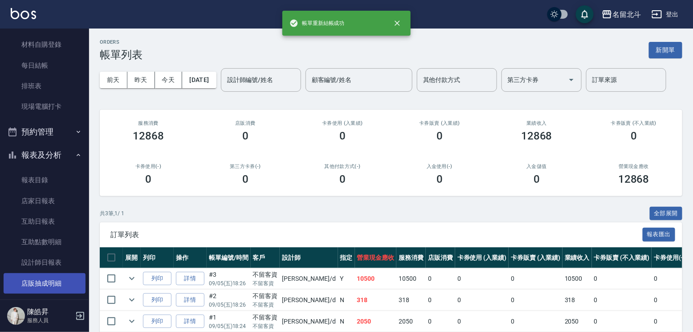
scroll to position [150, 0]
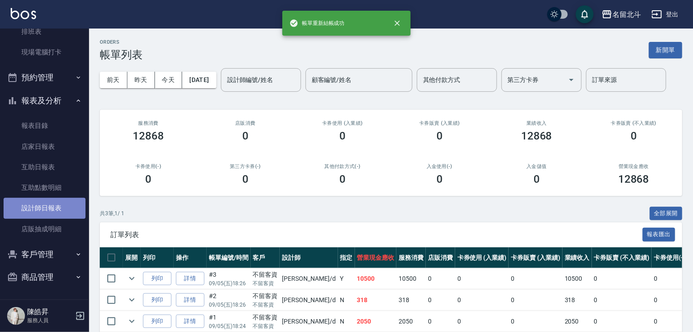
click at [45, 204] on link "設計師日報表" at bounding box center [45, 208] width 82 height 20
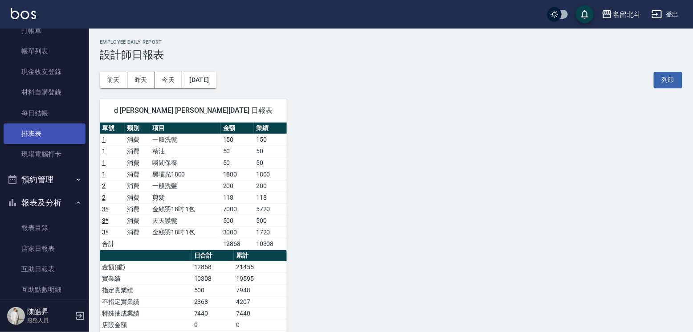
scroll to position [16, 0]
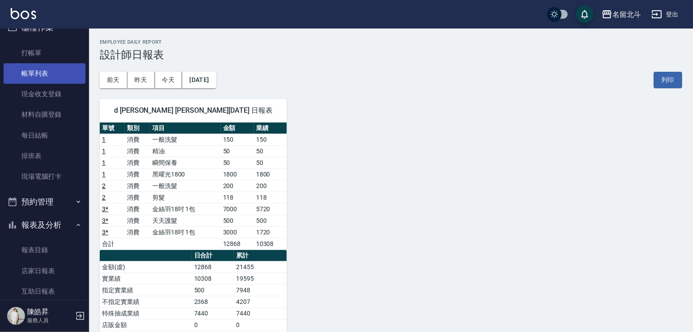
click at [34, 77] on link "帳單列表" at bounding box center [45, 73] width 82 height 20
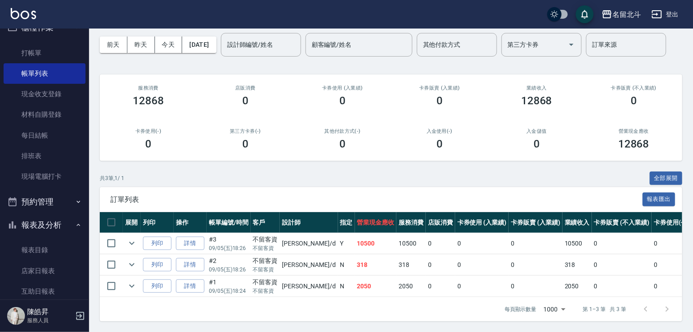
scroll to position [105, 0]
click at [204, 237] on link "詳情" at bounding box center [190, 244] width 29 height 14
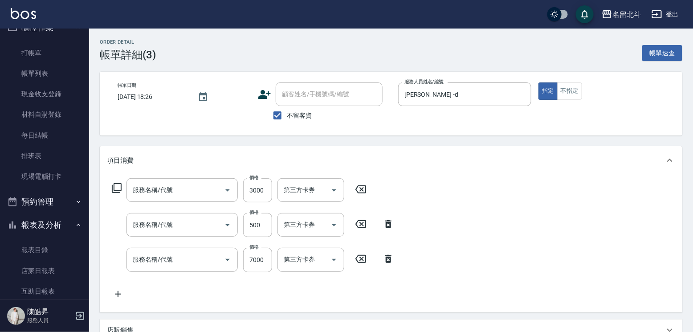
type input "[DATE] 18:26"
checkbox input "true"
type input "[PERSON_NAME] -d"
type input "金絲羽18吋 1包(00037)"
type input "天天護髮(11)"
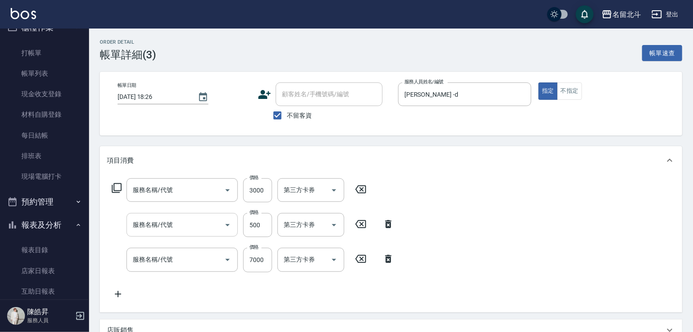
type input "金絲羽18吋 1包(00037)"
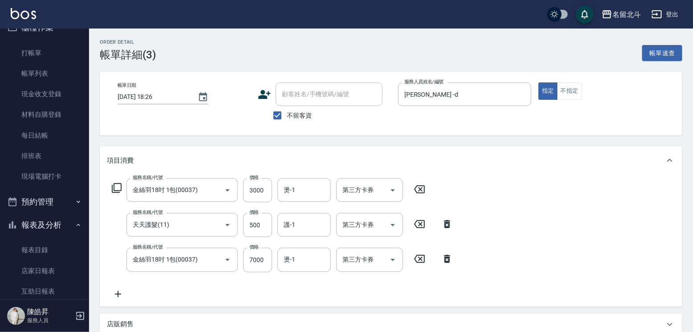
click at [430, 195] on icon at bounding box center [419, 189] width 22 height 11
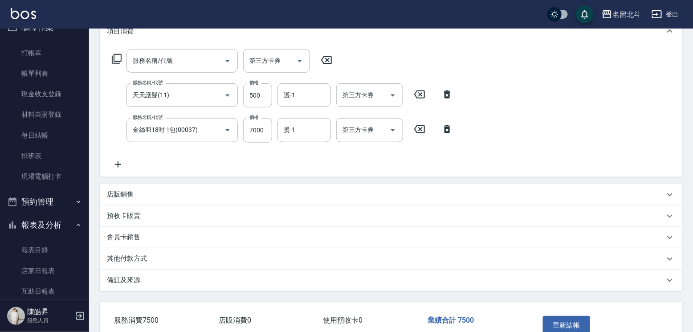
scroll to position [178, 0]
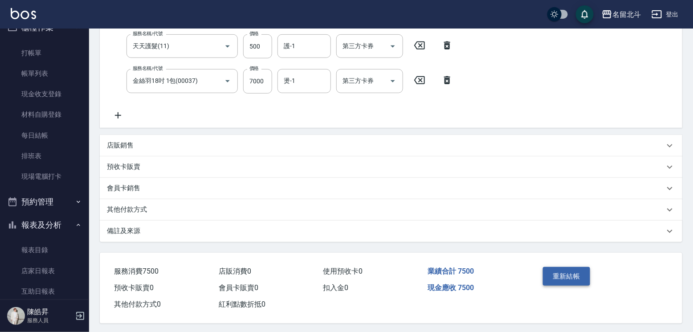
click at [587, 286] on button "重新結帳" at bounding box center [566, 276] width 47 height 19
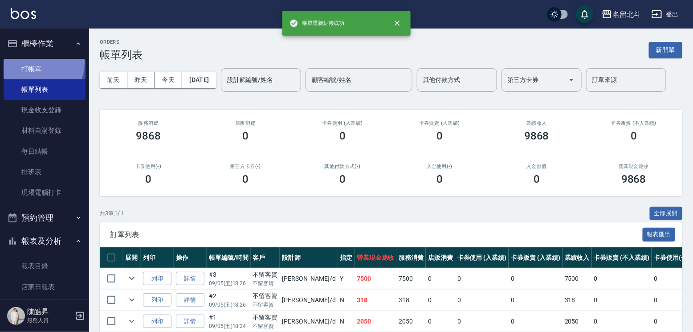
click at [34, 65] on link "打帳單" at bounding box center [45, 69] width 82 height 20
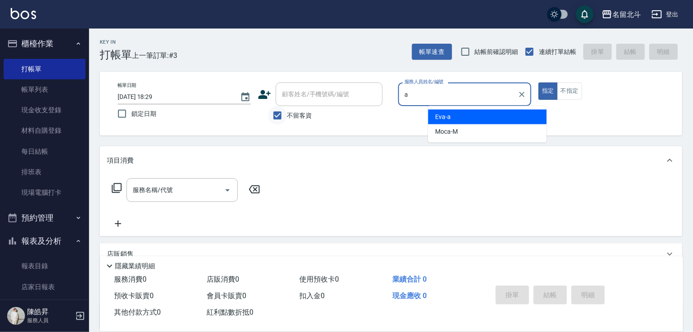
type input "[PERSON_NAME]-a"
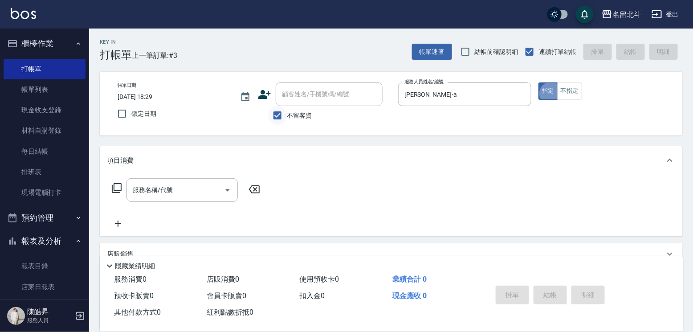
type button "true"
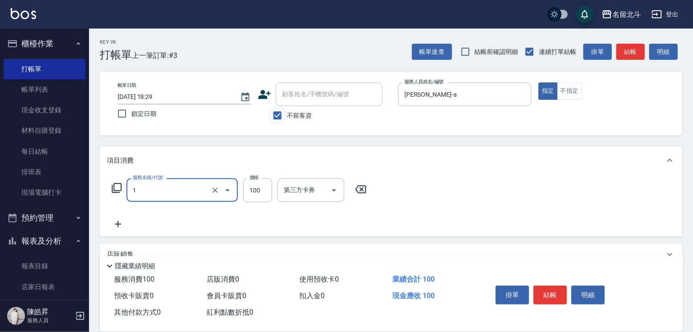
type input "剪髮(1)"
type input "200"
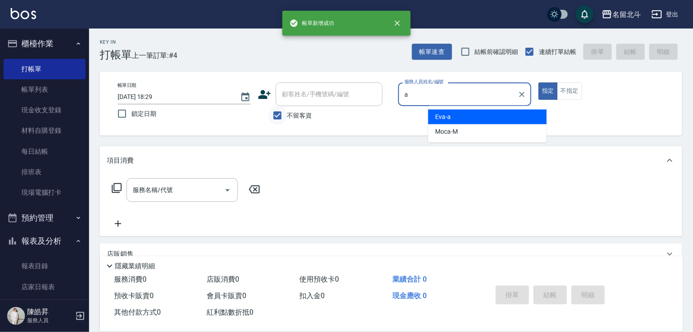
type input "[PERSON_NAME]-a"
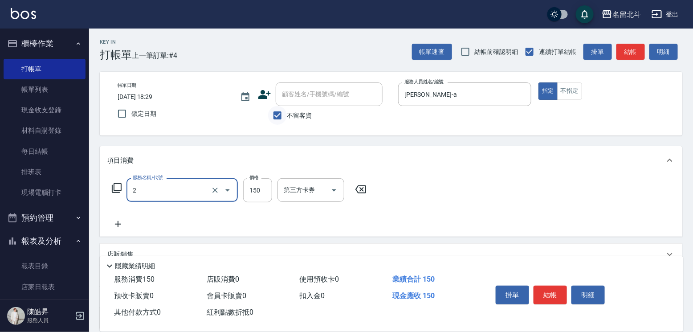
type input "一般洗髮(2)"
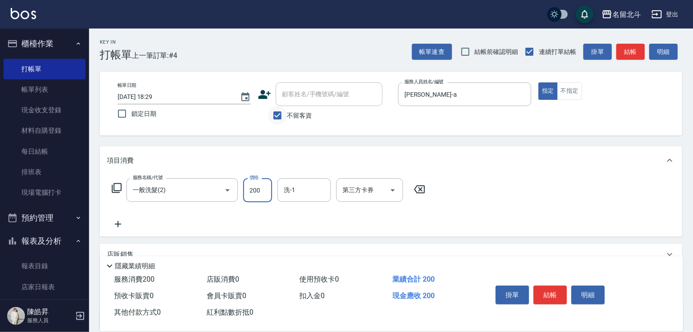
type input "200"
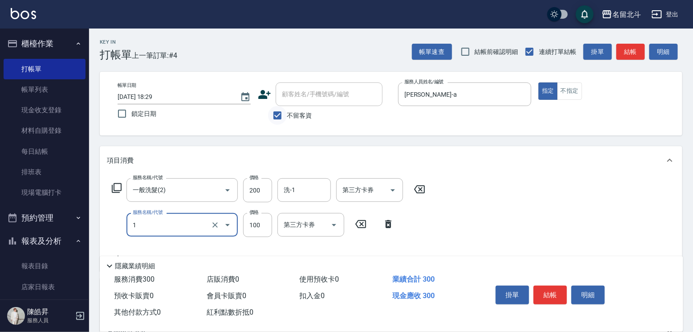
type input "剪髮(1)"
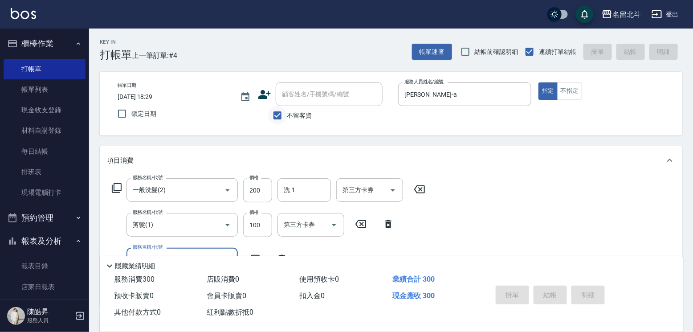
type input "[DATE] 18:30"
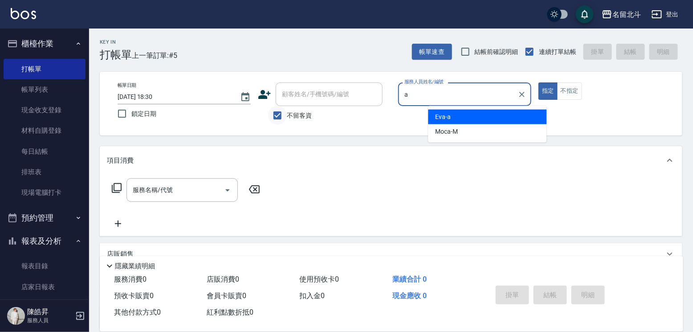
type input "[PERSON_NAME]-a"
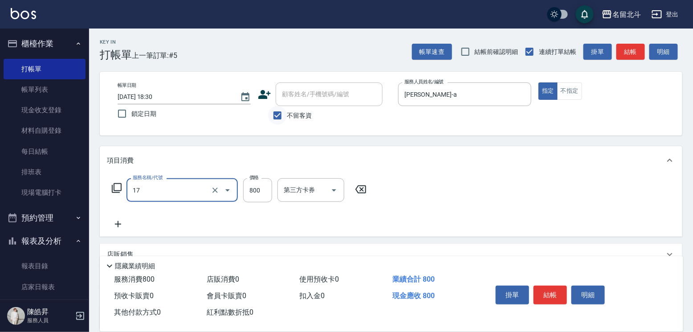
type input "染髮(17)"
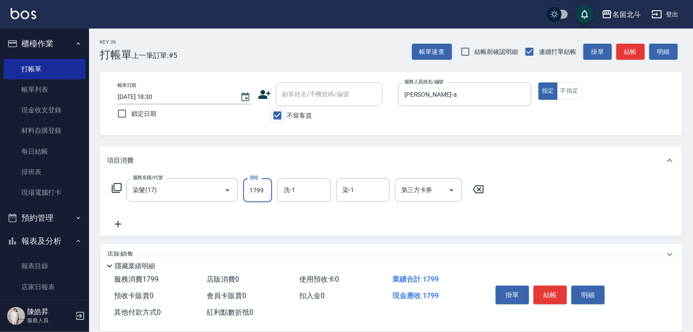
type input "1799"
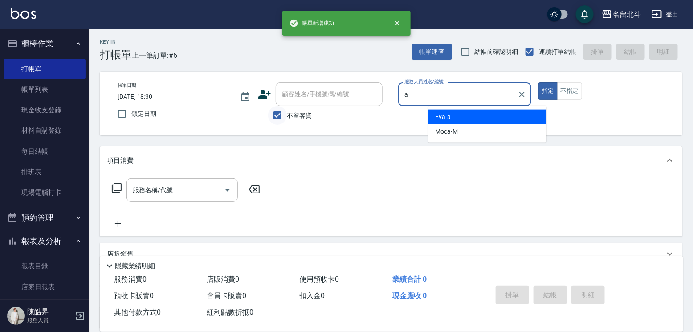
type input "[PERSON_NAME]-a"
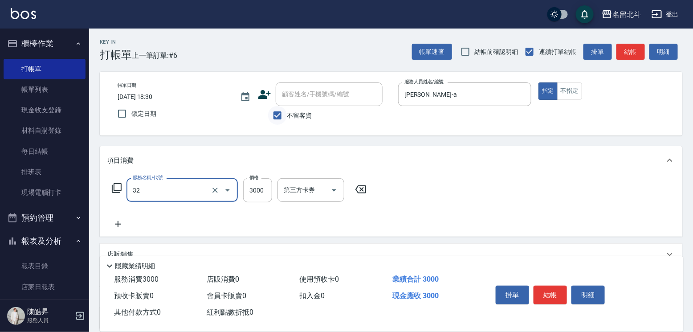
type input "染髮A餐(32)"
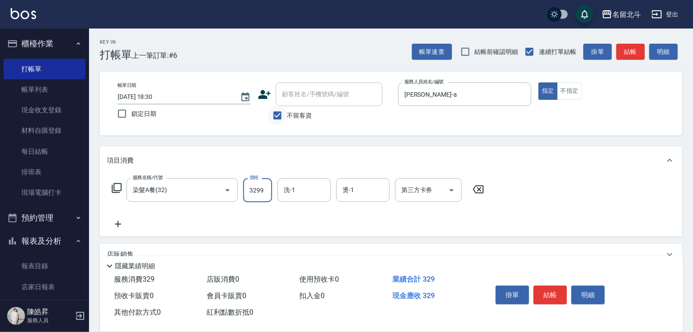
type input "3299"
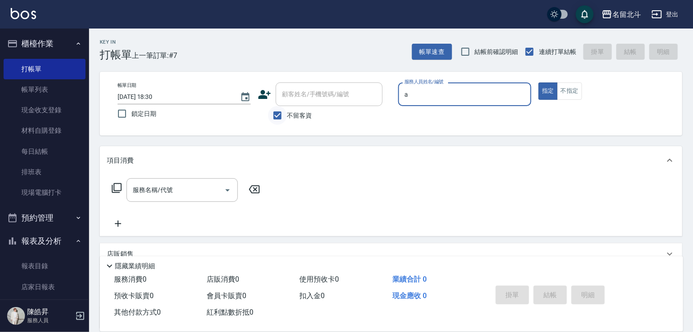
type input "[PERSON_NAME]-a"
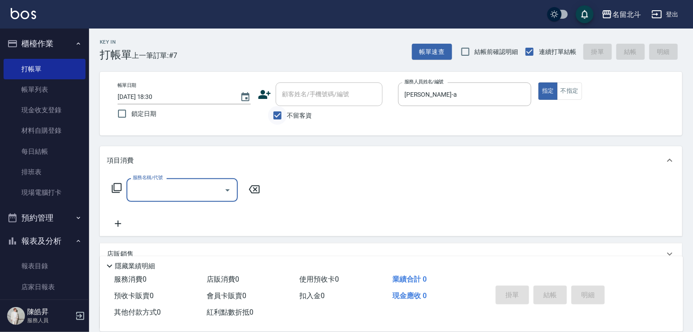
type input "2"
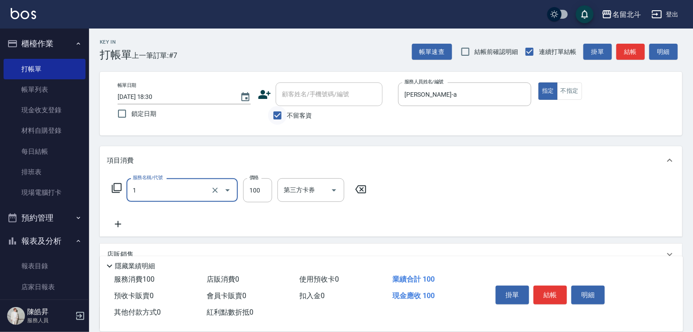
type input "剪髮(1)"
type input "200"
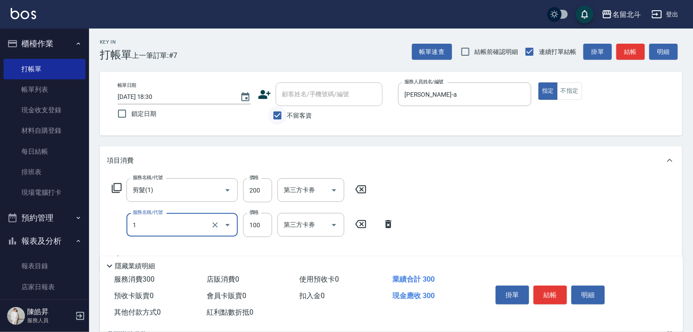
type input "剪髮(1)"
type input "200"
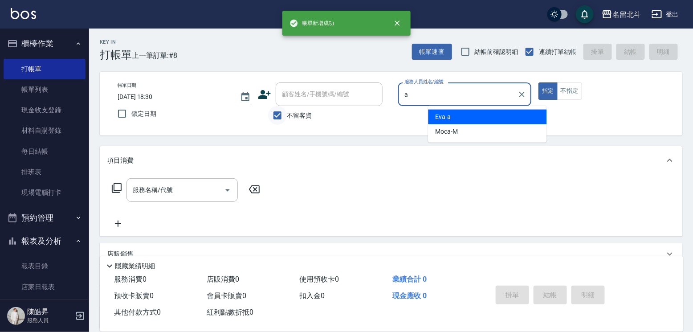
type input "[PERSON_NAME]-a"
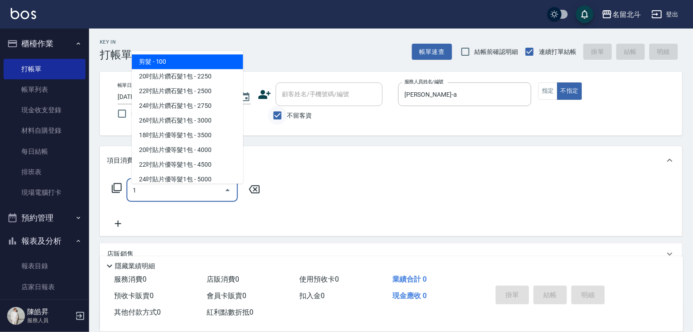
type input "剪髮(1)"
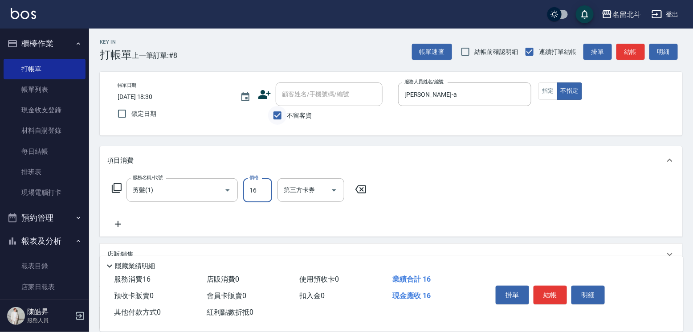
type input "168"
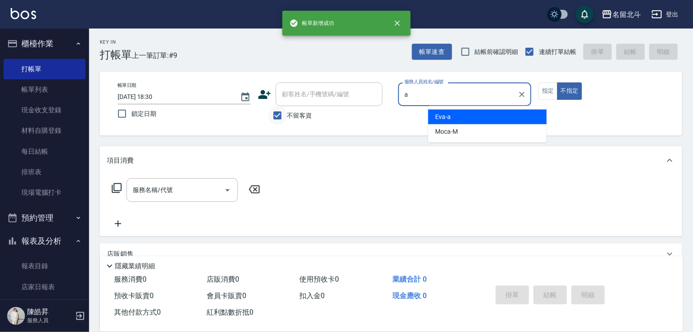
type input "[PERSON_NAME]-a"
type button "false"
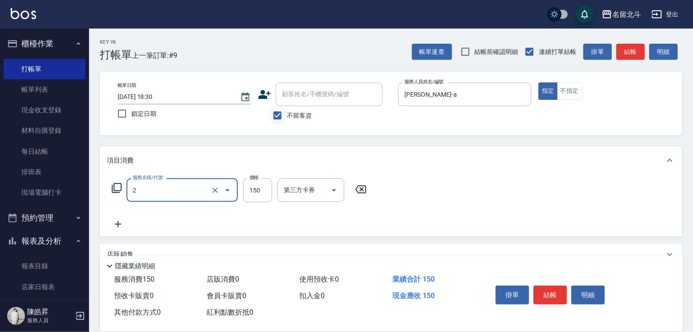
type input "一般洗髮(2)"
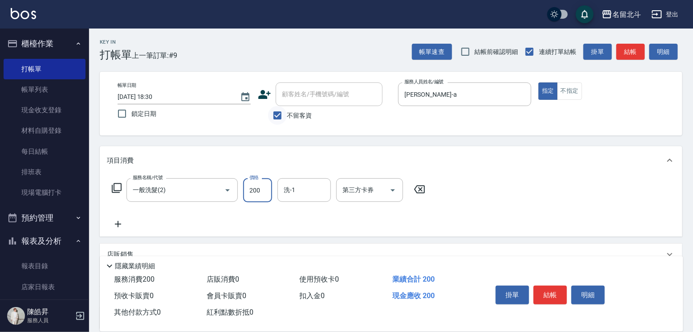
type input "200"
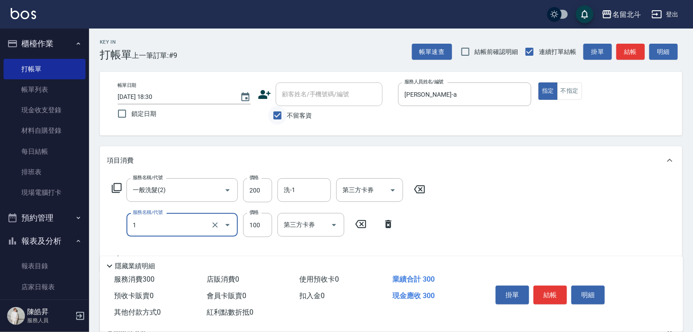
type input "剪髮(1)"
type input "200"
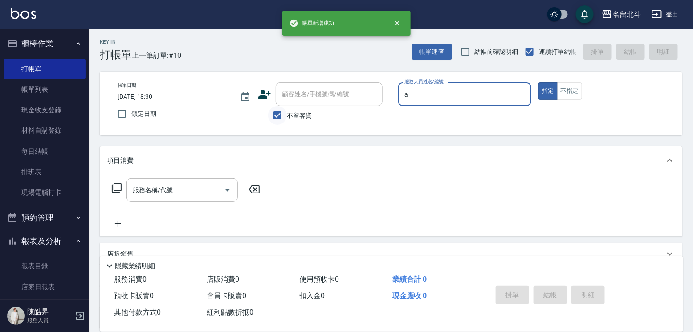
type input "[PERSON_NAME]-a"
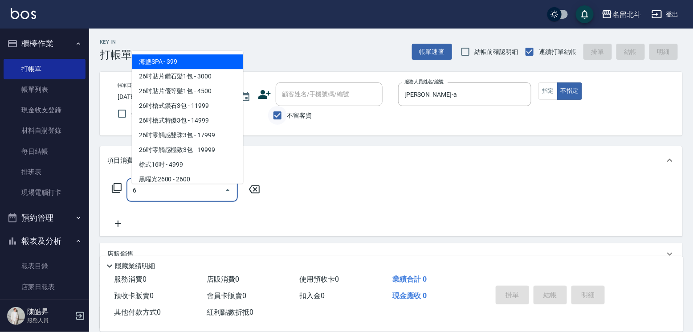
type input "海鹽SPA(6)"
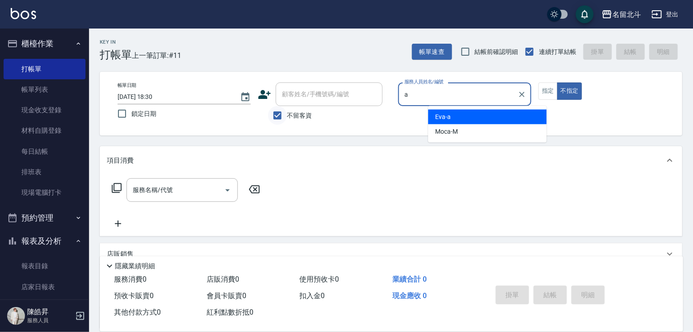
type input "[PERSON_NAME]-a"
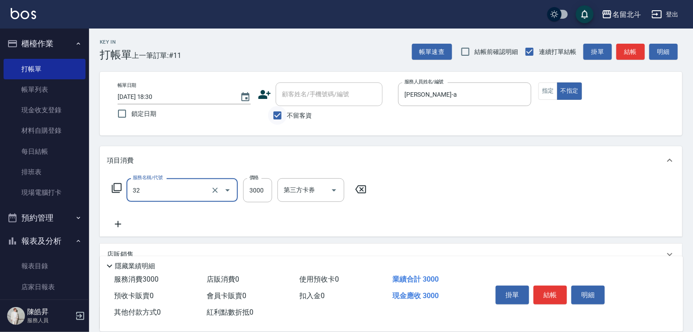
type input "染髮A餐(32)"
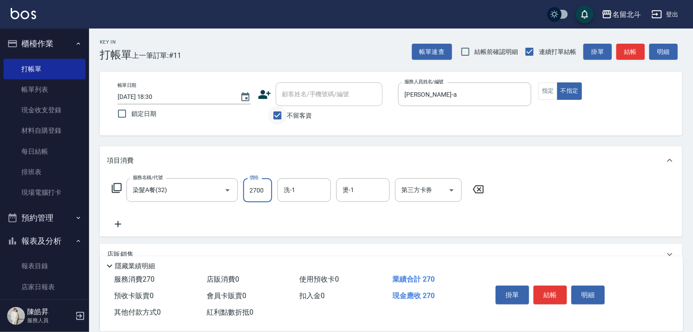
type input "2700"
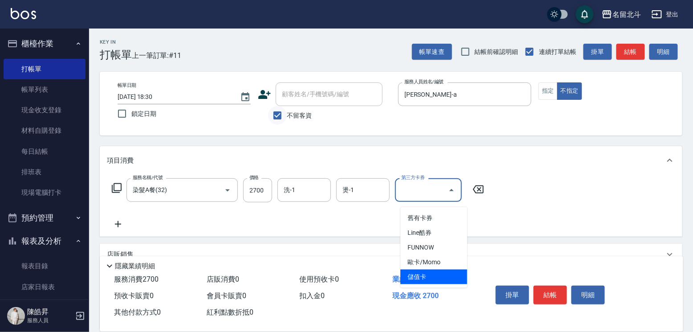
type input "儲值卡"
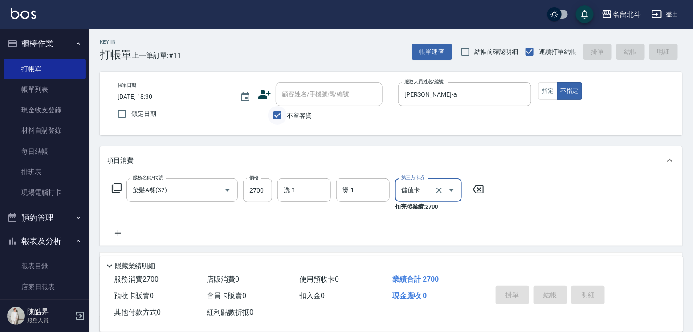
type input "[DATE] 18:31"
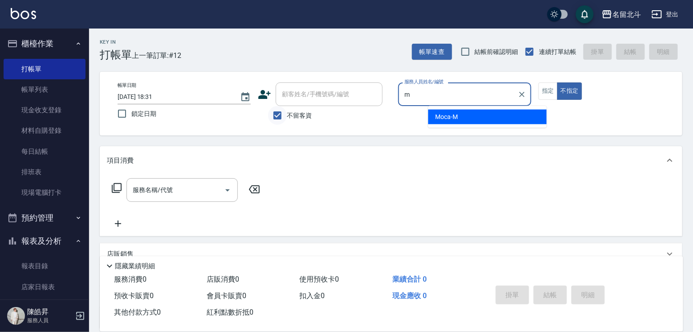
type input "Moca-M"
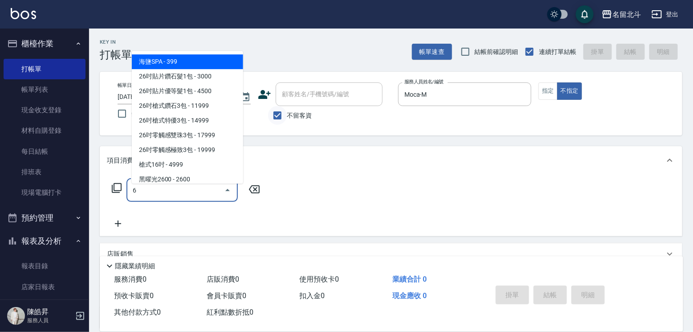
type input "海鹽SPA(6)"
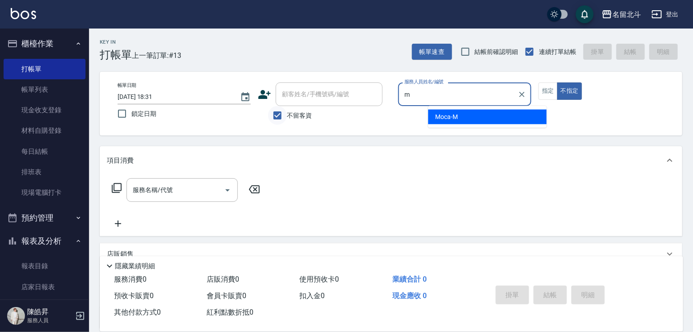
type input "Moca-M"
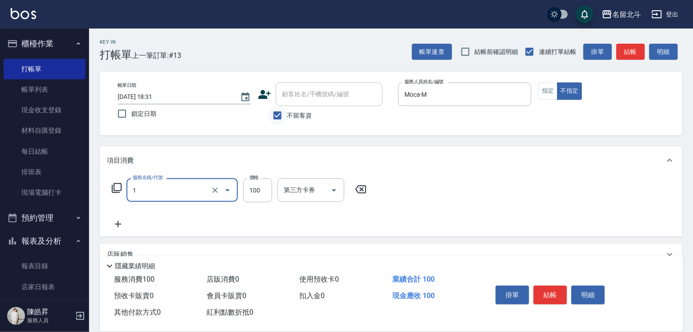
type input "剪髮(1)"
type input "168"
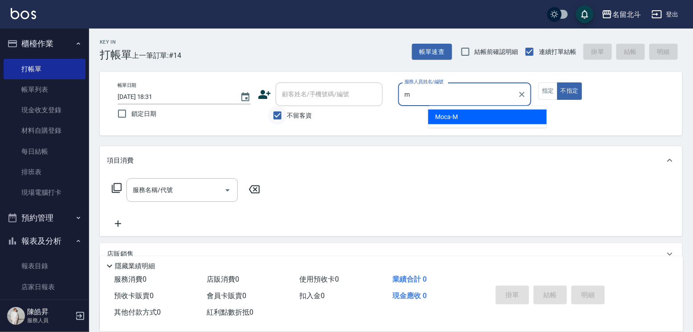
type input "Moca-M"
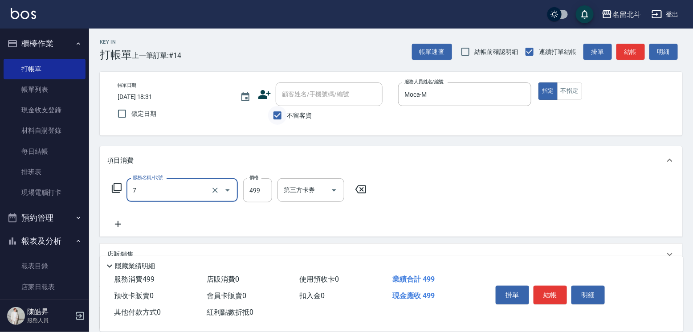
type input "去角質洗髮(7)"
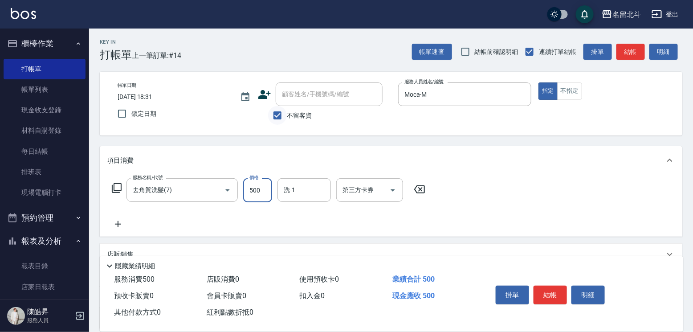
type input "500"
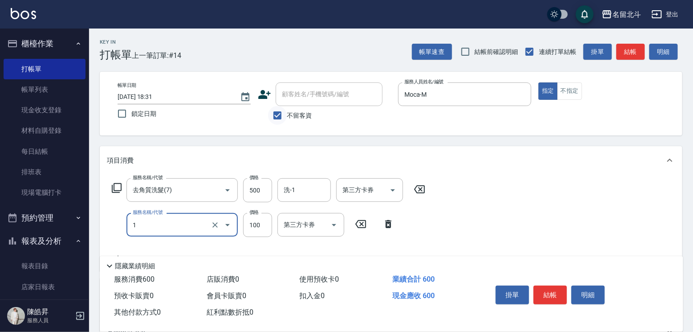
type input "剪髮(1)"
type input "300"
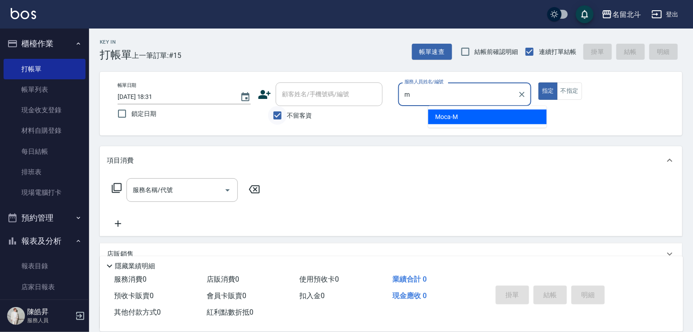
type input "Moca-M"
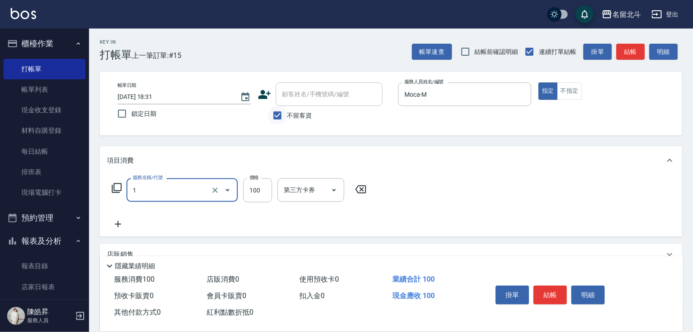
type input "剪髮(1)"
type input "168"
click at [582, 89] on button "不指定" at bounding box center [569, 90] width 25 height 17
click at [564, 286] on button "結帳" at bounding box center [550, 295] width 33 height 19
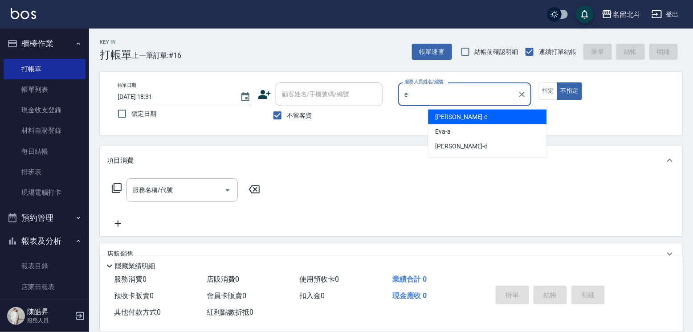
type input "[PERSON_NAME]-e"
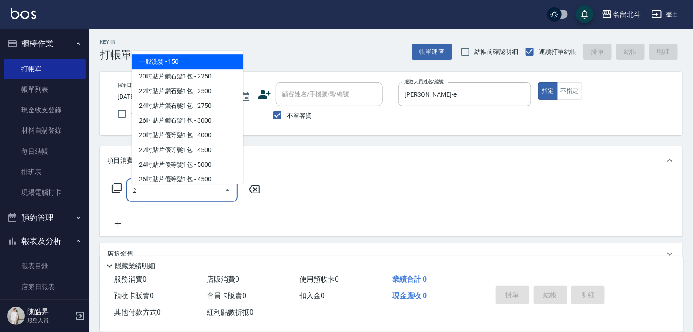
type input "一般洗髮(2)"
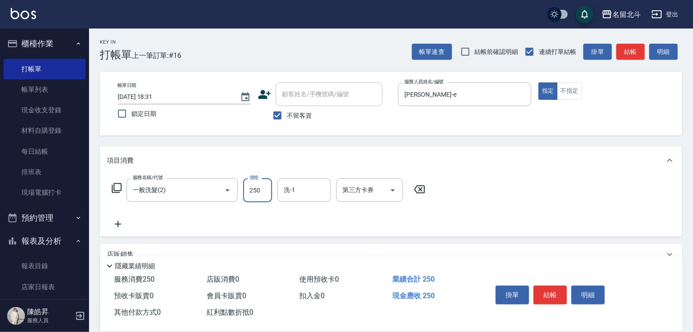
type input "250"
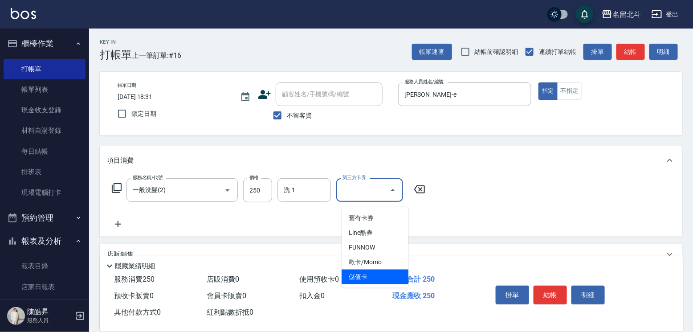
type input "儲值卡"
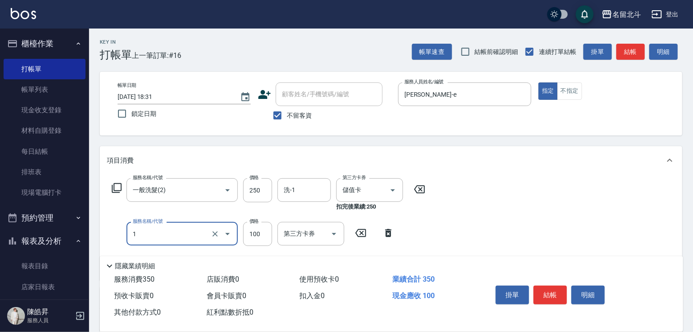
type input "剪髮(1)"
type input "50"
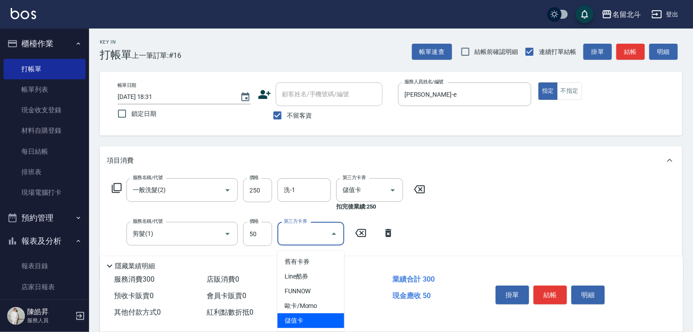
type input "儲值卡"
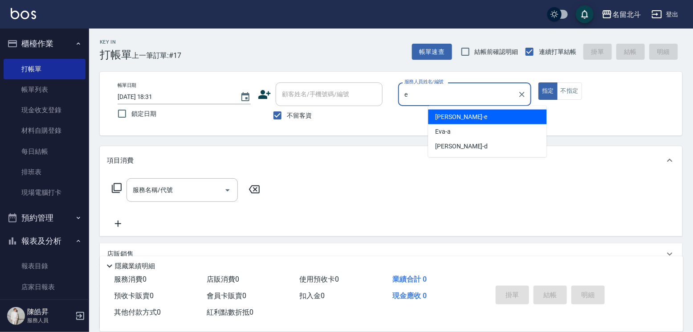
type input "[PERSON_NAME]-e"
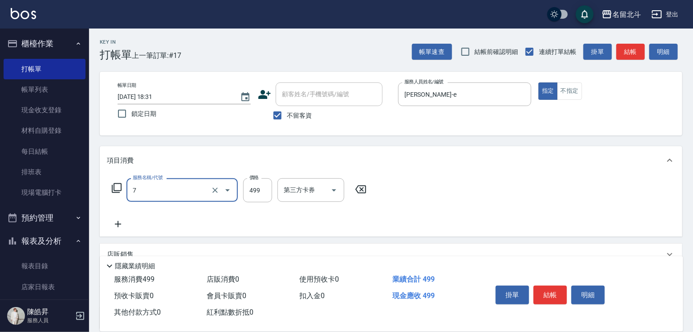
type input "去角質洗髮(7)"
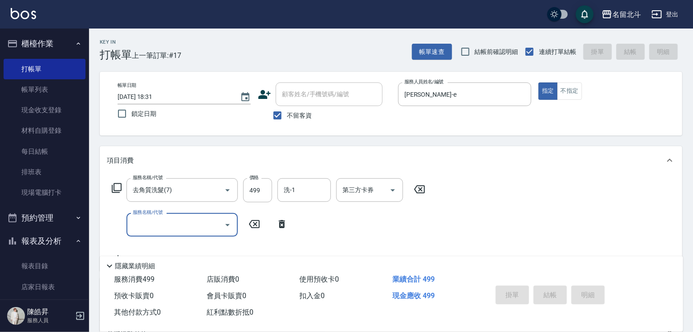
type input "[DATE] 18:32"
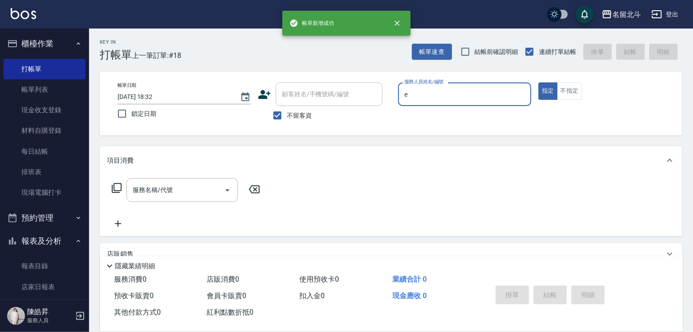
type input "[PERSON_NAME]-e"
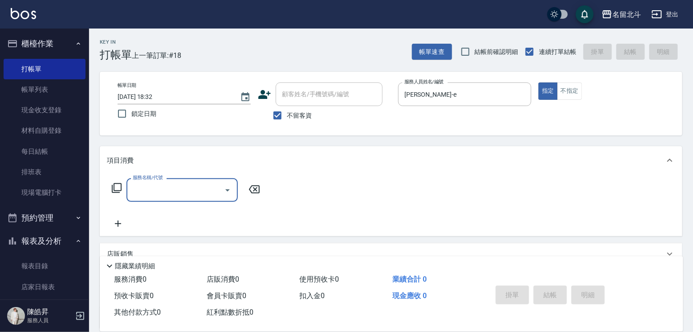
type input "1"
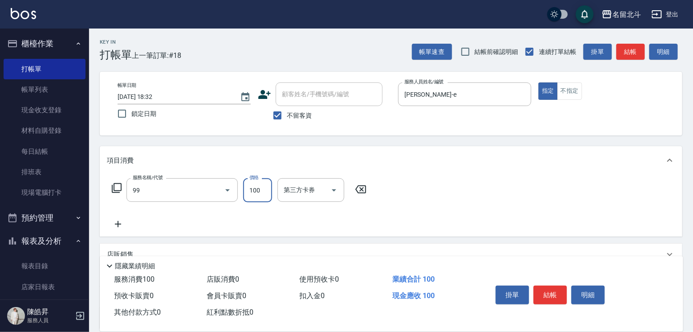
type input "VIP儲值(99)"
type input "1000"
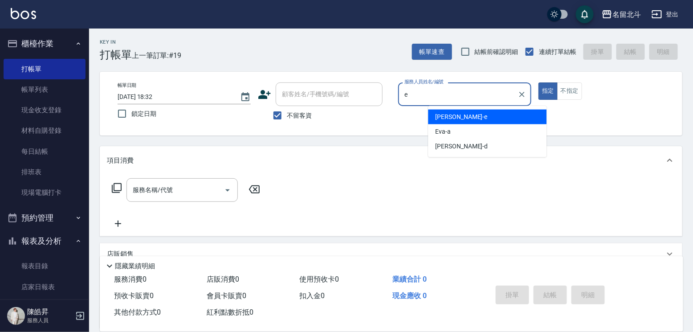
type input "[PERSON_NAME]-e"
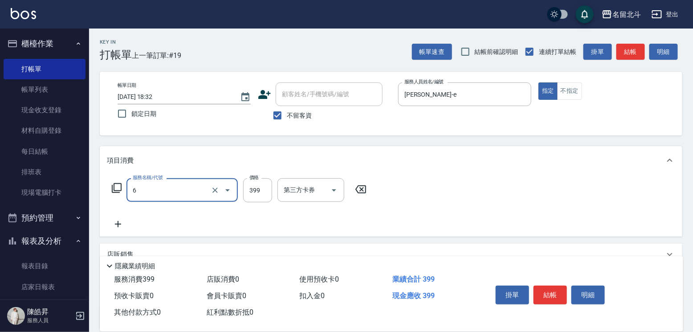
type input "海鹽SPA(6)"
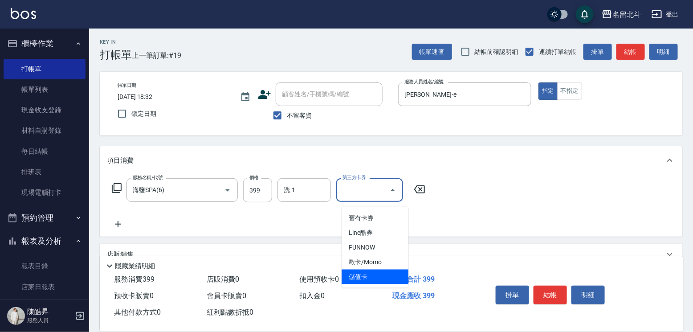
type input "儲值卡"
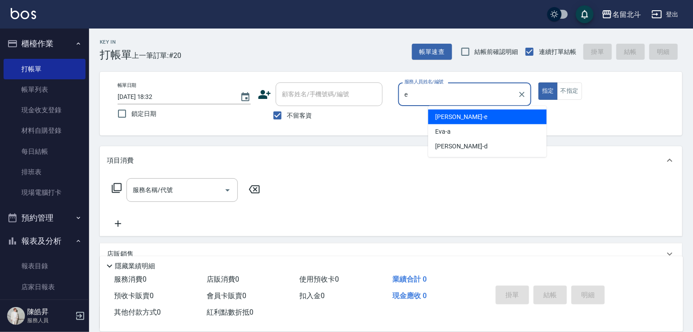
type input "[PERSON_NAME]-e"
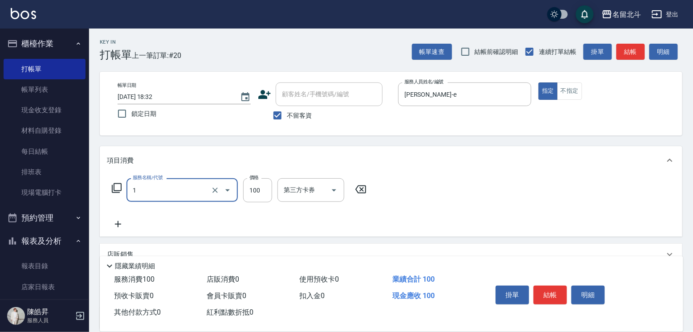
type input "剪髮(1)"
type input "200"
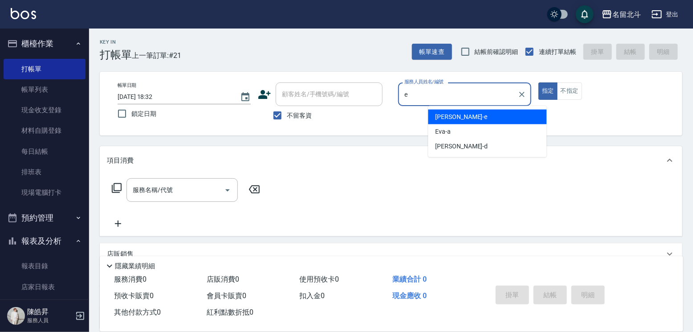
type input "[PERSON_NAME]-e"
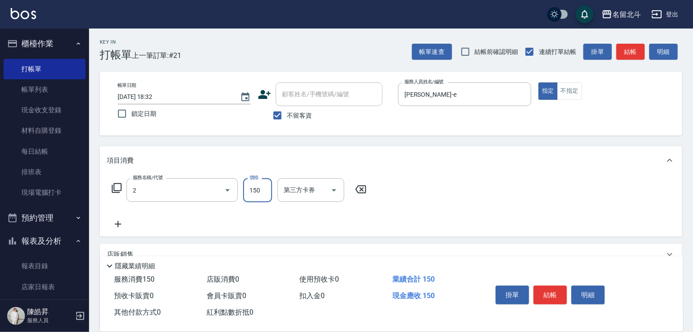
type input "一般洗髮(2)"
type input "200"
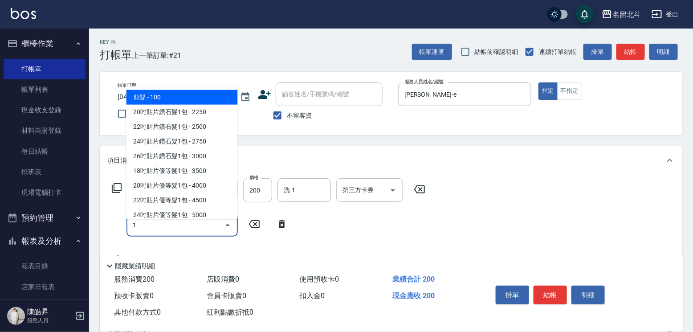
type input "剪髮(1)"
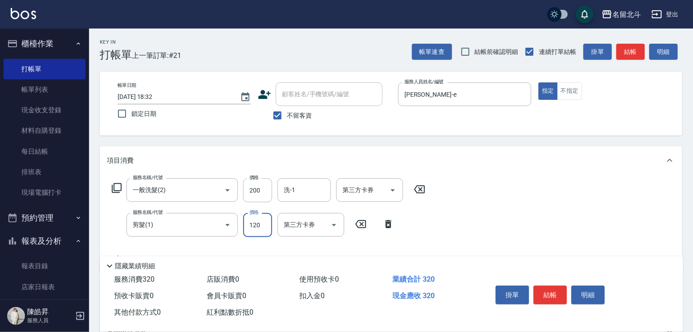
type input "120"
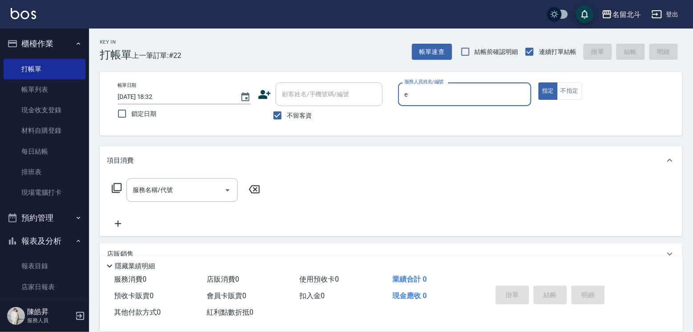
type input "[PERSON_NAME]-e"
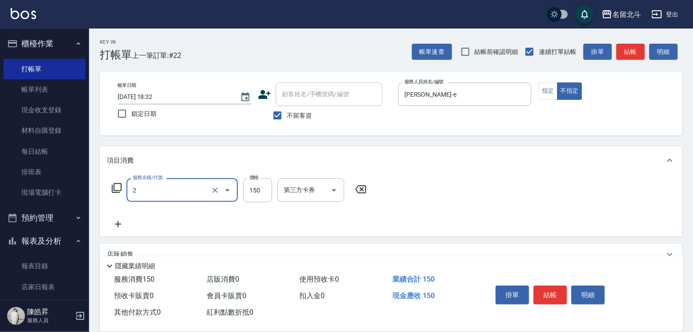
type input "一般洗髮(2)"
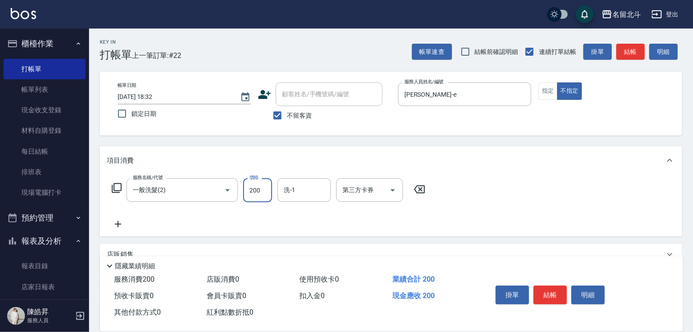
type input "200"
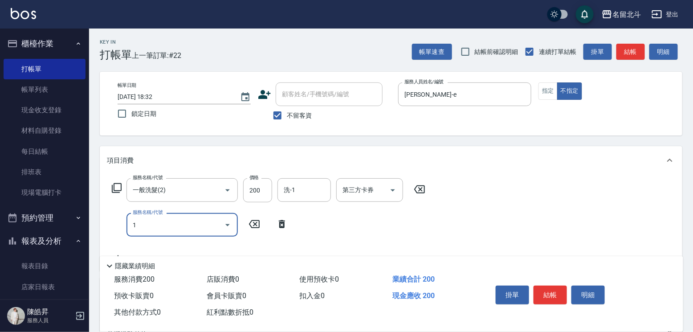
type input "剪髮(1)"
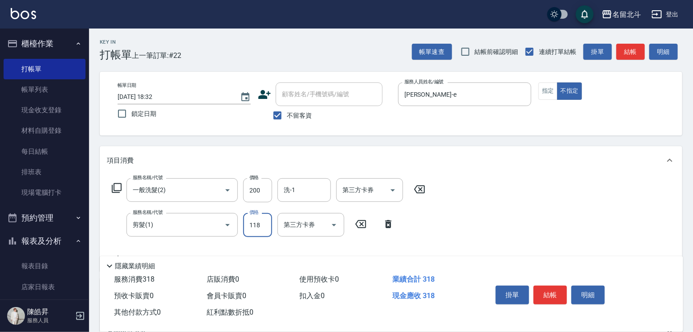
type input "118"
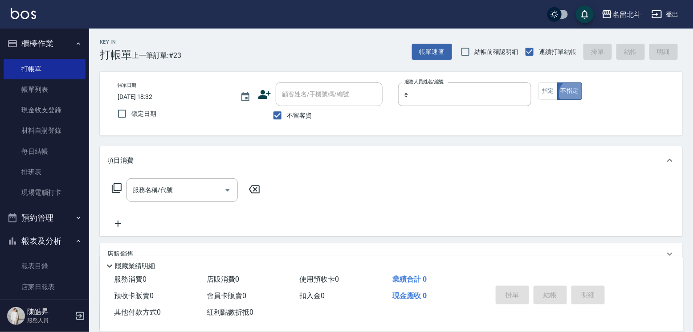
type input "[PERSON_NAME]-e"
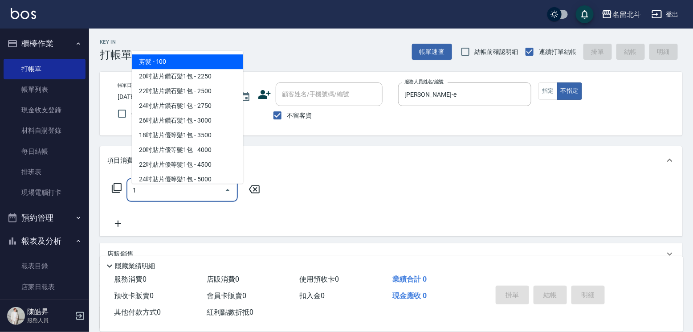
type input "剪髮(1)"
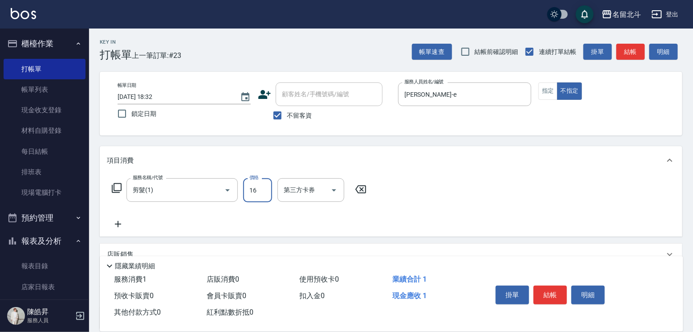
type input "168"
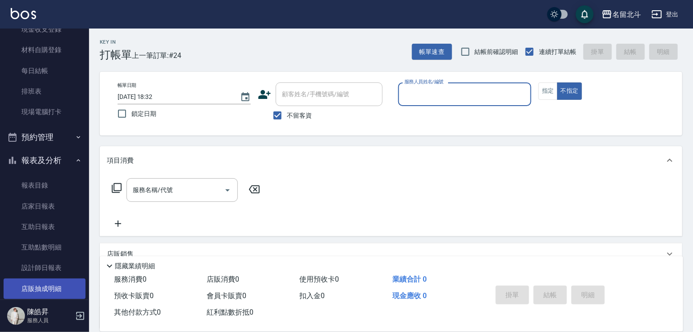
scroll to position [150, 0]
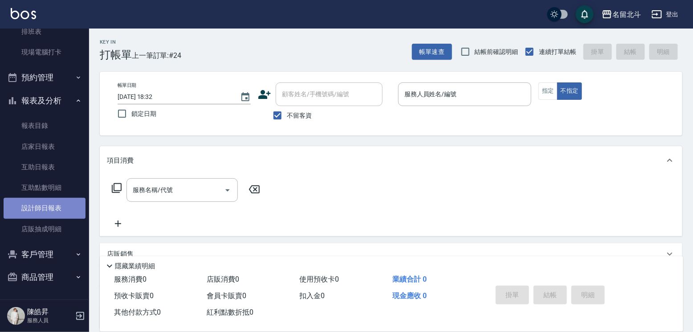
click at [60, 207] on link "設計師日報表" at bounding box center [45, 208] width 82 height 20
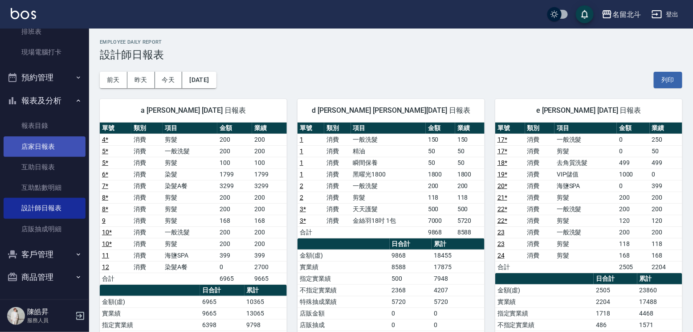
click at [56, 138] on link "店家日報表" at bounding box center [45, 146] width 82 height 20
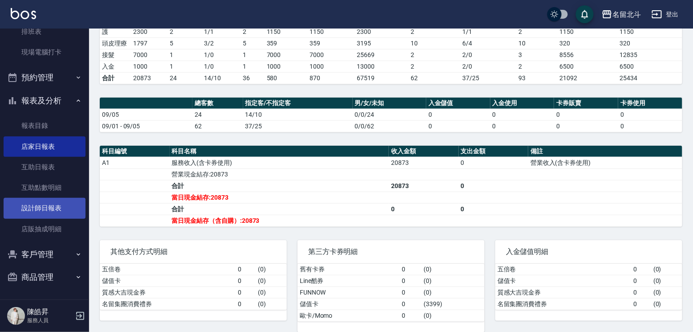
scroll to position [196, 0]
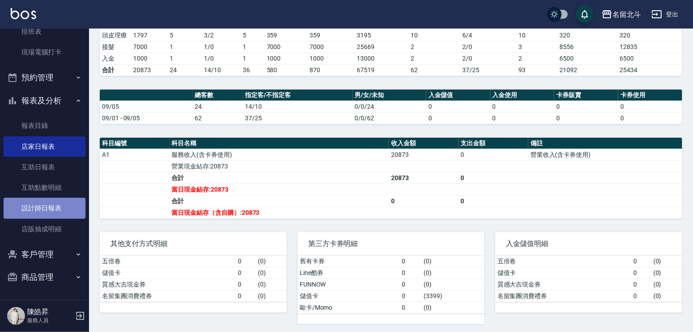
click at [46, 199] on link "設計師日報表" at bounding box center [45, 208] width 82 height 20
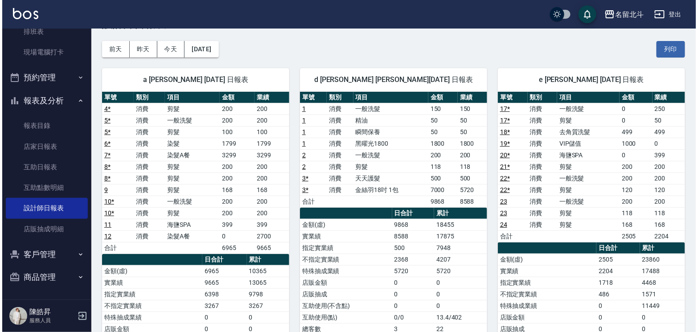
scroll to position [45, 0]
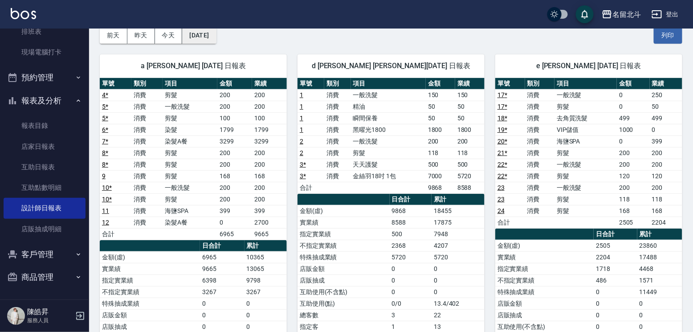
click at [196, 40] on button "[DATE]" at bounding box center [199, 35] width 34 height 16
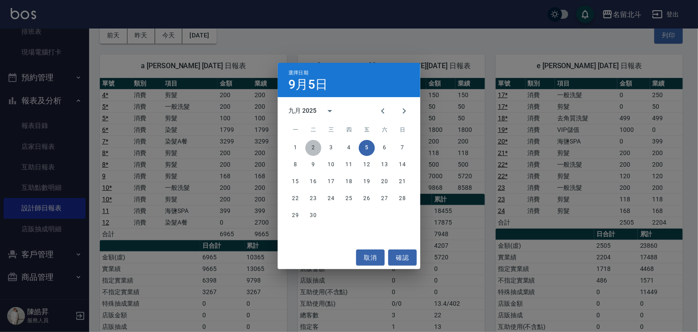
click at [320, 149] on button "2" at bounding box center [313, 148] width 16 height 16
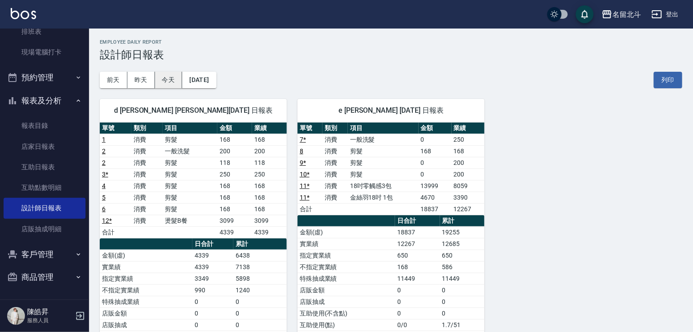
click at [165, 78] on button "今天" at bounding box center [169, 80] width 28 height 16
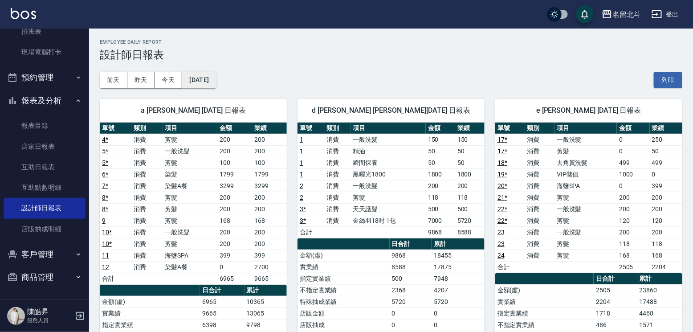
click at [191, 81] on button "[DATE]" at bounding box center [199, 80] width 34 height 16
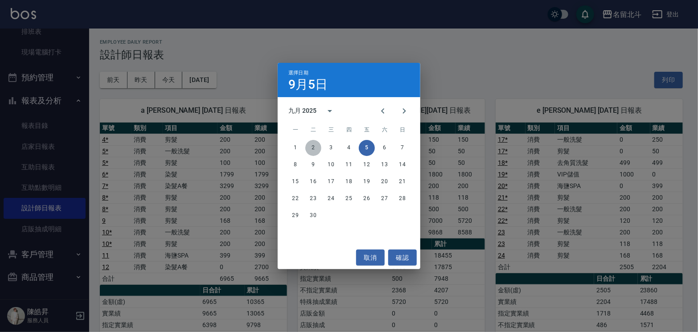
click at [311, 147] on button "2" at bounding box center [313, 148] width 16 height 16
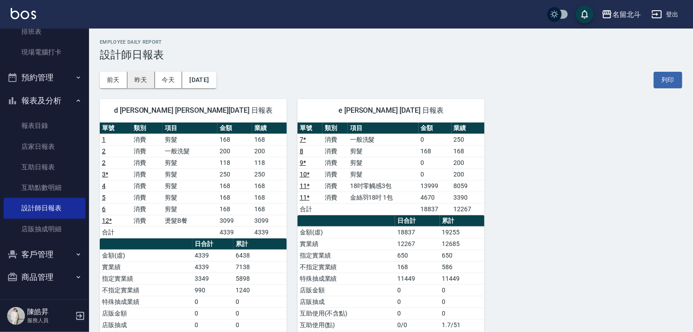
click at [147, 82] on button "昨天" at bounding box center [141, 80] width 28 height 16
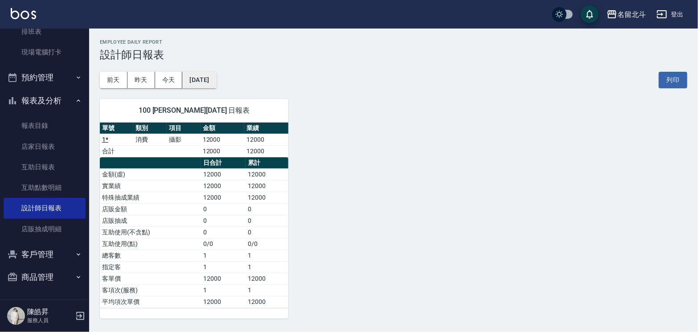
click at [196, 81] on button "[DATE]" at bounding box center [199, 80] width 34 height 16
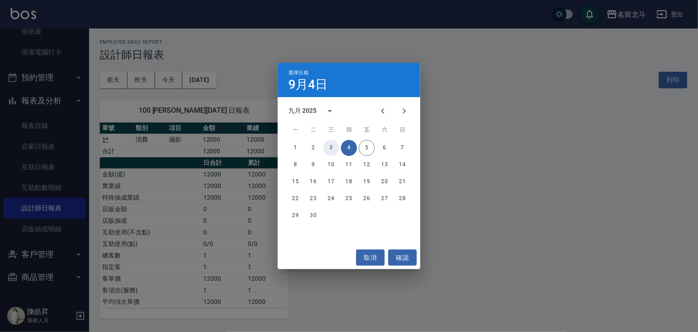
click at [332, 145] on button "3" at bounding box center [331, 148] width 16 height 16
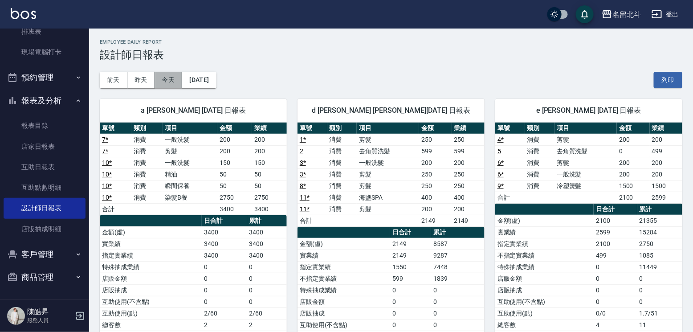
click at [177, 82] on button "今天" at bounding box center [169, 80] width 28 height 16
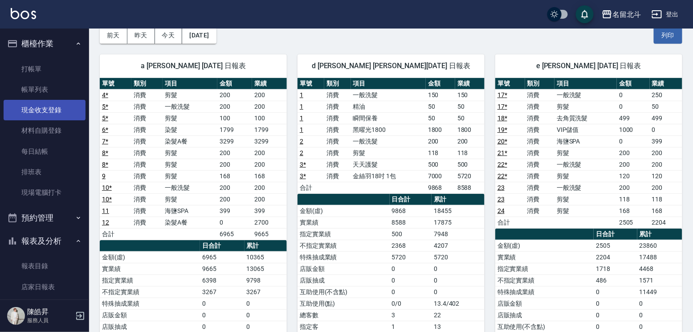
click at [44, 111] on link "現金收支登錄" at bounding box center [45, 110] width 82 height 20
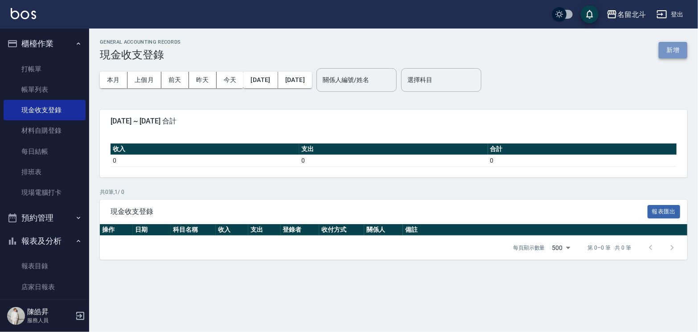
click at [673, 48] on button "新增" at bounding box center [672, 50] width 29 height 16
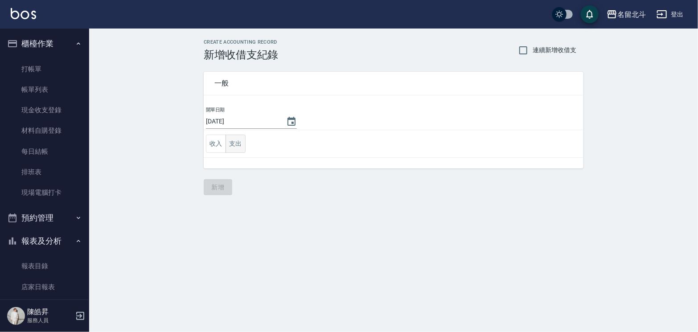
click at [233, 140] on button "支出" at bounding box center [235, 144] width 20 height 18
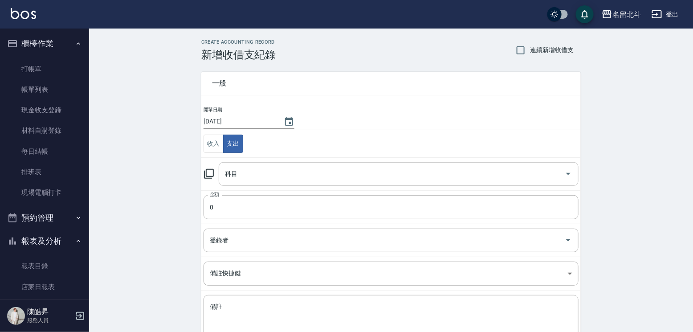
click at [261, 176] on input "科目" at bounding box center [392, 174] width 339 height 16
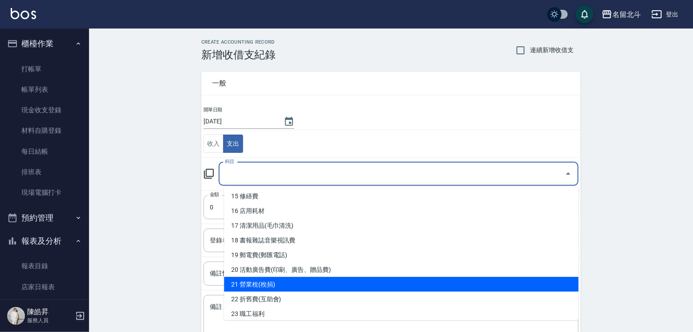
scroll to position [312, 0]
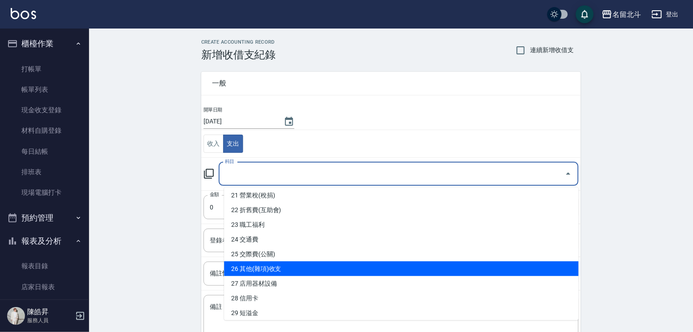
click at [284, 272] on li "26 其他(雜項)收支" at bounding box center [401, 268] width 355 height 15
type input "26 其他(雜項)收支"
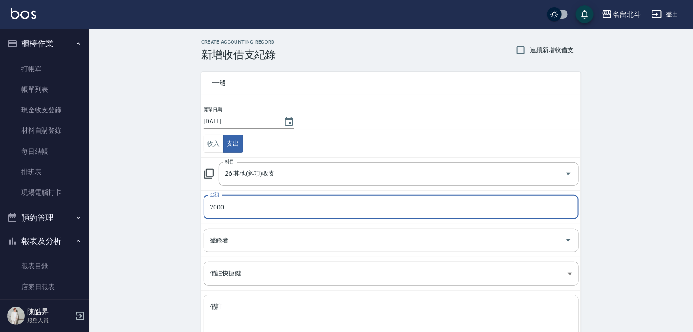
type input "2000"
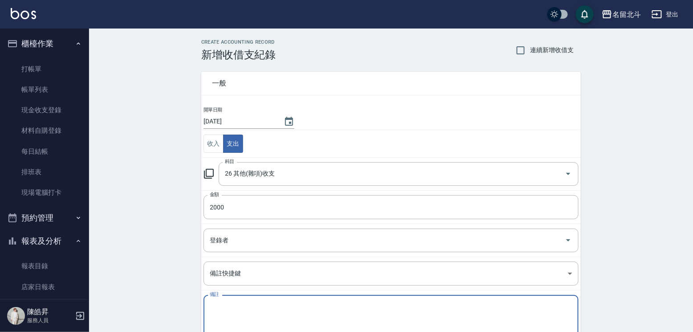
click at [253, 314] on textarea "備註" at bounding box center [391, 317] width 363 height 30
type textarea "1"
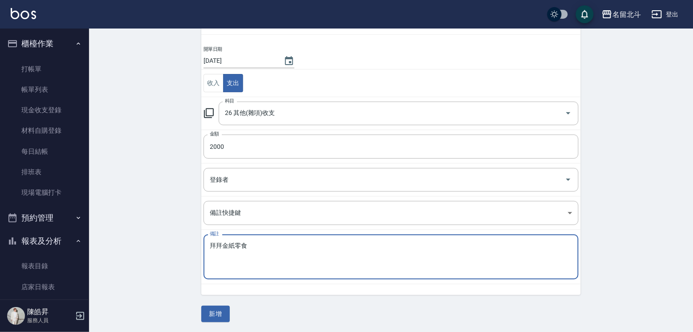
scroll to position [62, 0]
type textarea "拜拜金紙零食"
click at [223, 315] on button "新增" at bounding box center [215, 313] width 29 height 16
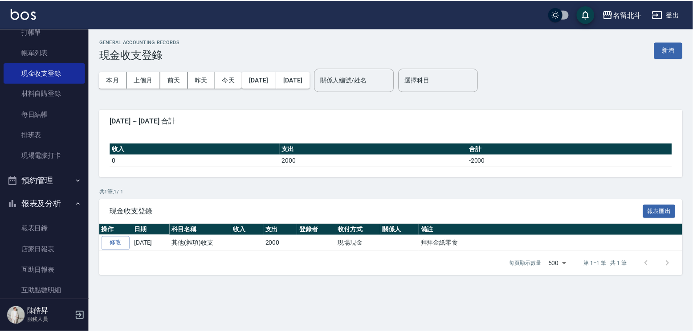
scroll to position [89, 0]
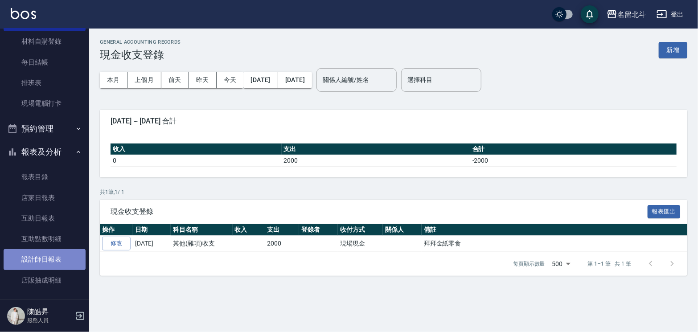
click at [55, 263] on link "設計師日報表" at bounding box center [45, 259] width 82 height 20
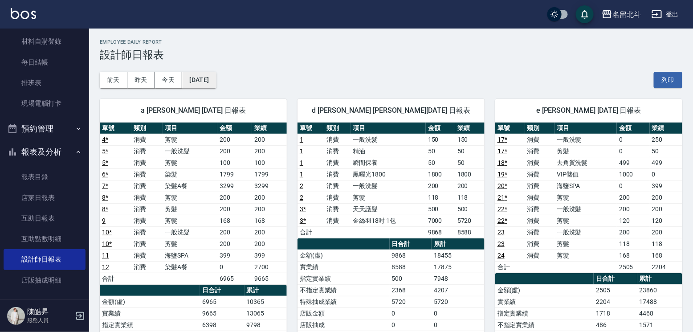
click at [216, 77] on button "[DATE]" at bounding box center [199, 80] width 34 height 16
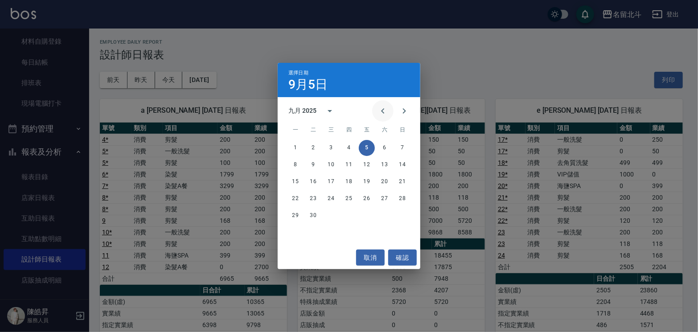
click at [377, 113] on icon "Previous month" at bounding box center [382, 111] width 11 height 11
click at [401, 216] on button "31" at bounding box center [402, 216] width 16 height 16
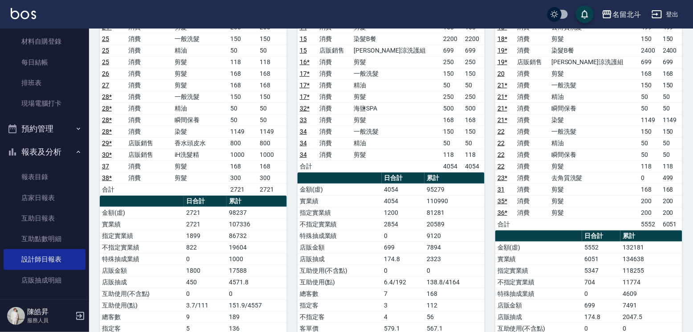
scroll to position [134, 0]
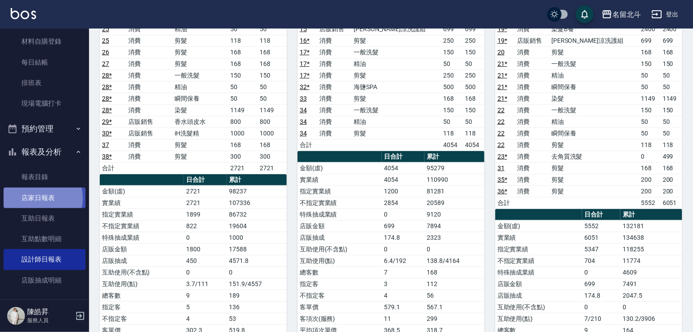
click at [42, 204] on link "店家日報表" at bounding box center [45, 198] width 82 height 20
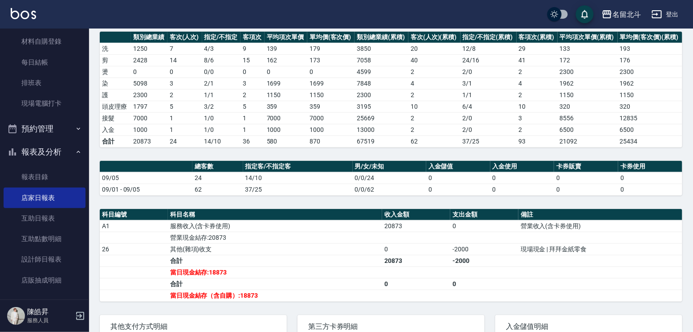
scroll to position [208, 0]
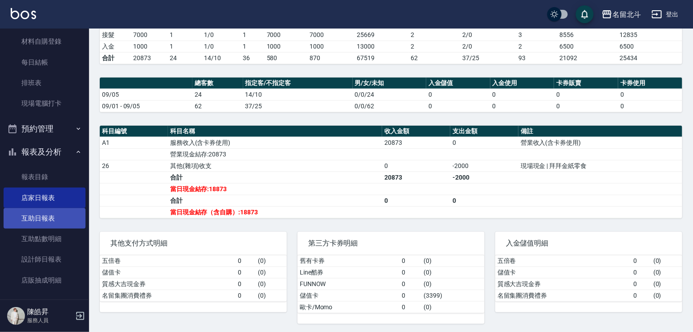
click at [54, 225] on link "互助日報表" at bounding box center [45, 218] width 82 height 20
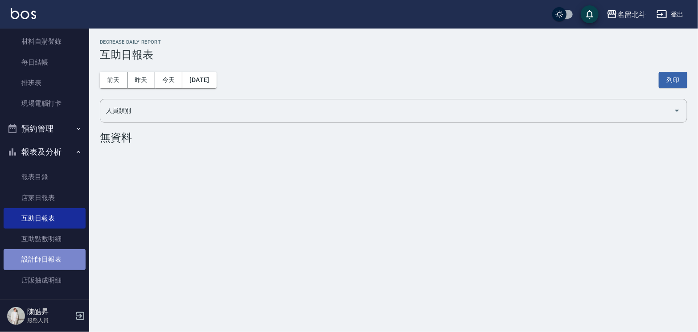
click at [57, 264] on link "設計師日報表" at bounding box center [45, 259] width 82 height 20
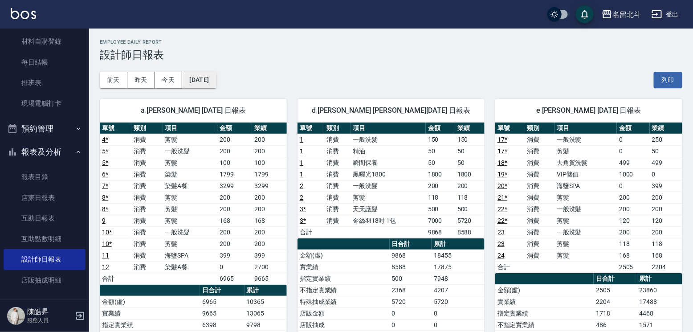
click at [204, 77] on button "[DATE]" at bounding box center [199, 80] width 34 height 16
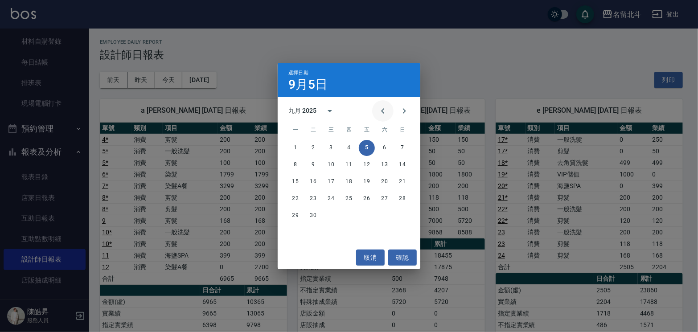
click at [378, 110] on icon "Previous month" at bounding box center [382, 111] width 11 height 11
click at [317, 168] on button "5" at bounding box center [313, 165] width 16 height 16
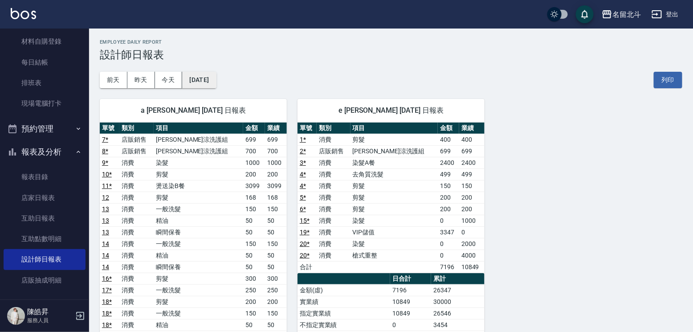
click at [212, 75] on button "[DATE]" at bounding box center [199, 80] width 34 height 16
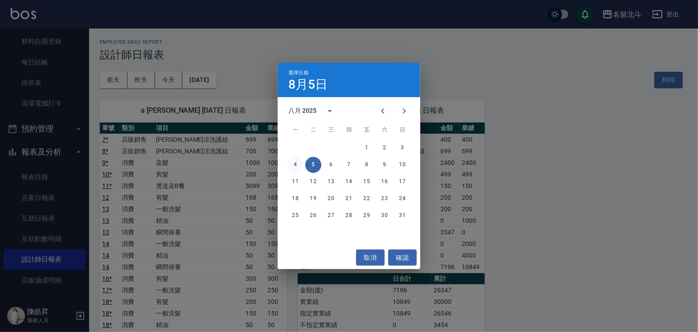
click at [294, 165] on button "4" at bounding box center [295, 165] width 16 height 16
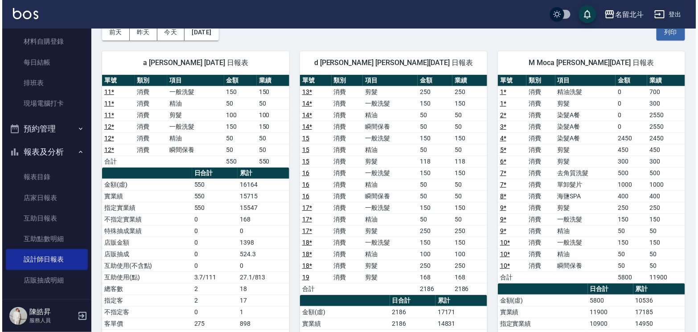
scroll to position [45, 0]
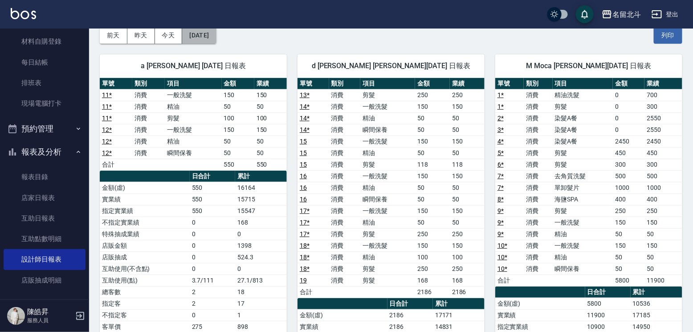
click at [208, 37] on button "[DATE]" at bounding box center [199, 35] width 34 height 16
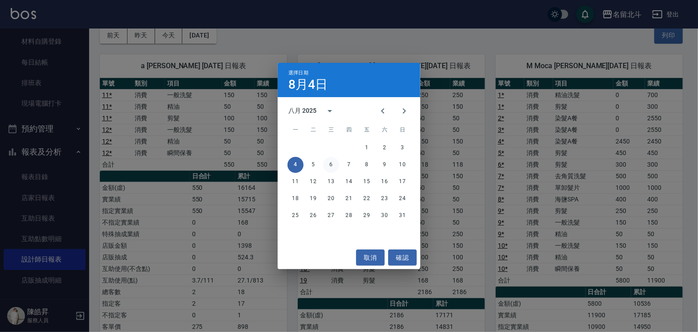
click at [334, 164] on button "6" at bounding box center [331, 165] width 16 height 16
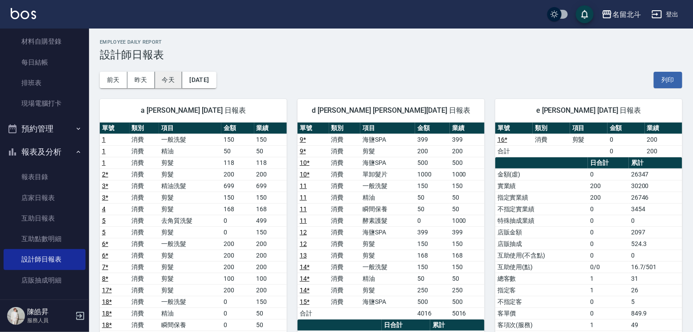
click at [175, 75] on button "今天" at bounding box center [169, 80] width 28 height 16
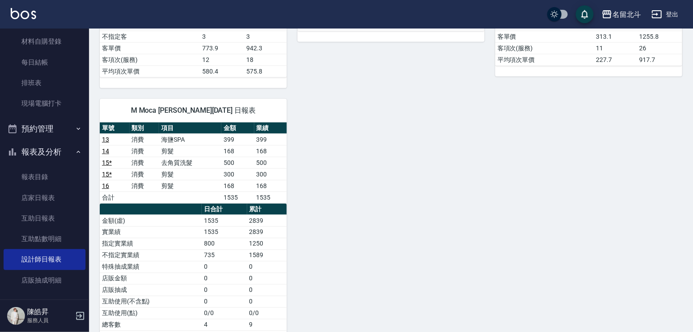
scroll to position [401, 0]
